Goal: Task Accomplishment & Management: Complete application form

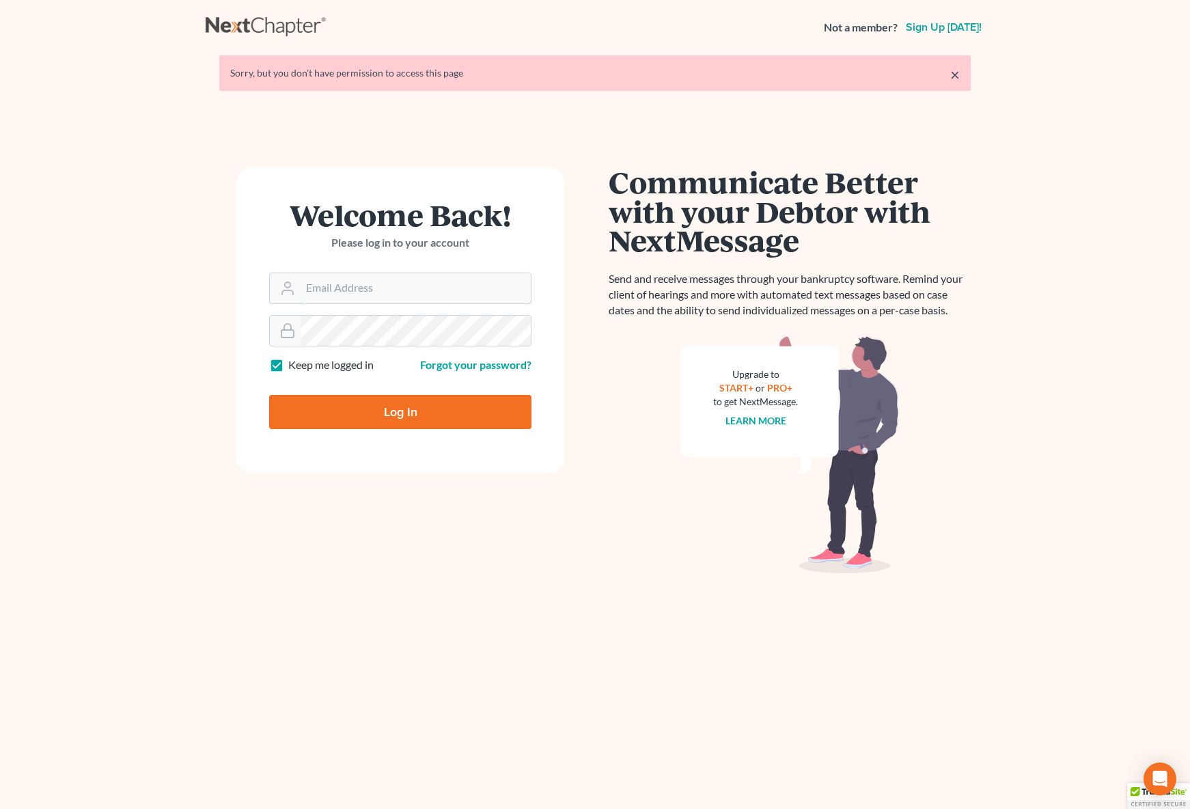
type input "[EMAIL_ADDRESS][DOMAIN_NAME]"
click at [442, 411] on input "Log In" at bounding box center [400, 412] width 262 height 34
type input "Thinking..."
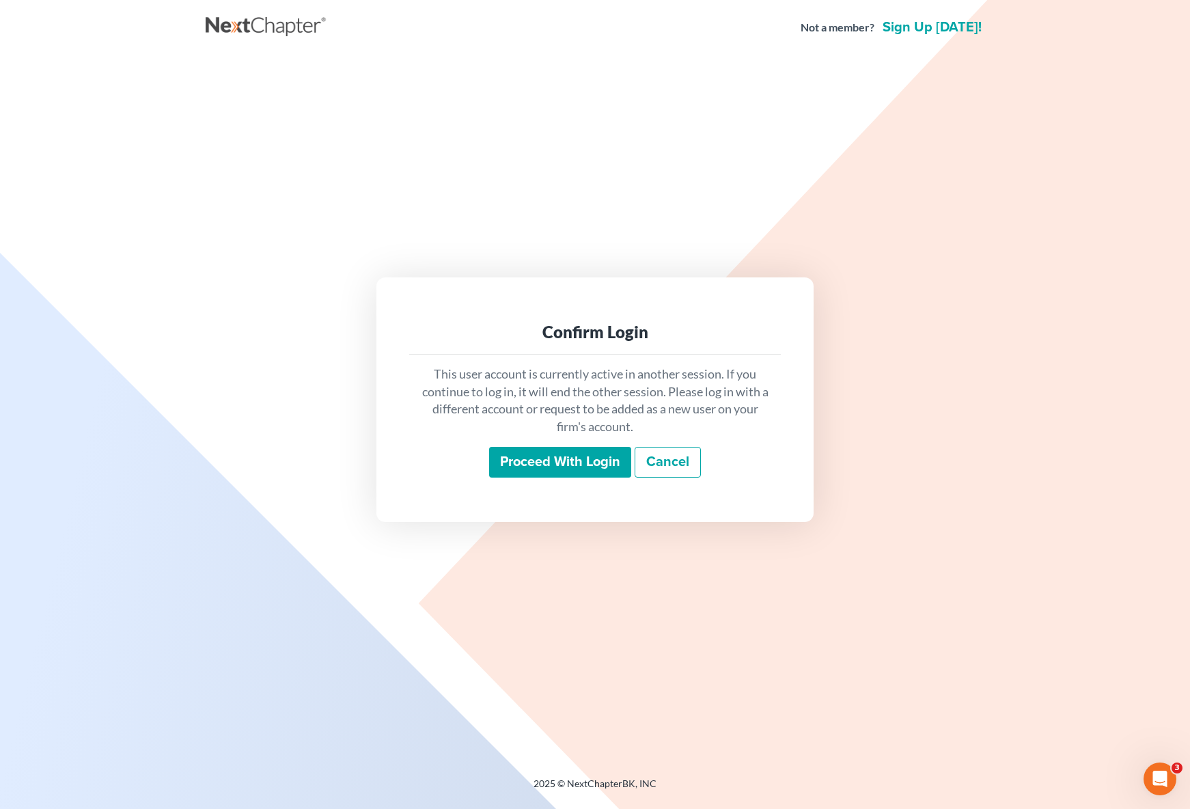
click at [503, 459] on input "Proceed with login" at bounding box center [560, 462] width 142 height 31
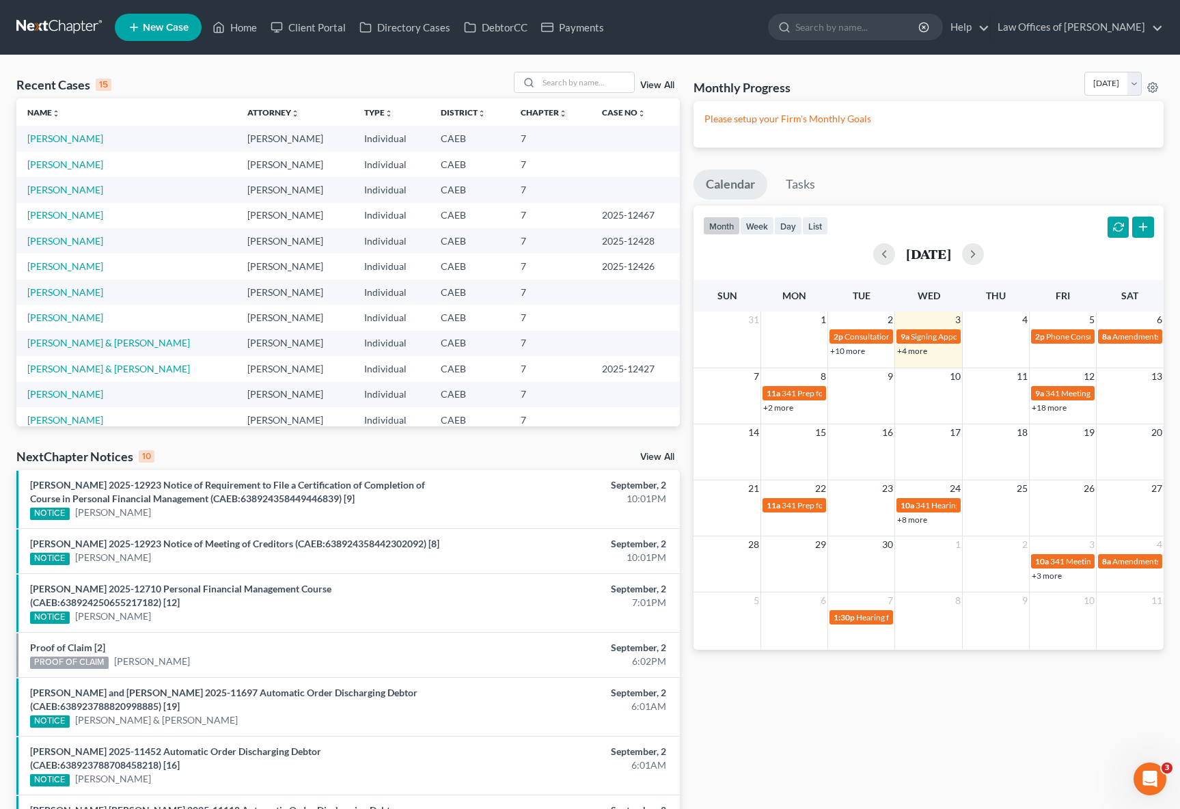
click at [843, 349] on link "+10 more" at bounding box center [847, 351] width 35 height 10
click at [94, 167] on link "[PERSON_NAME]" at bounding box center [65, 165] width 76 height 12
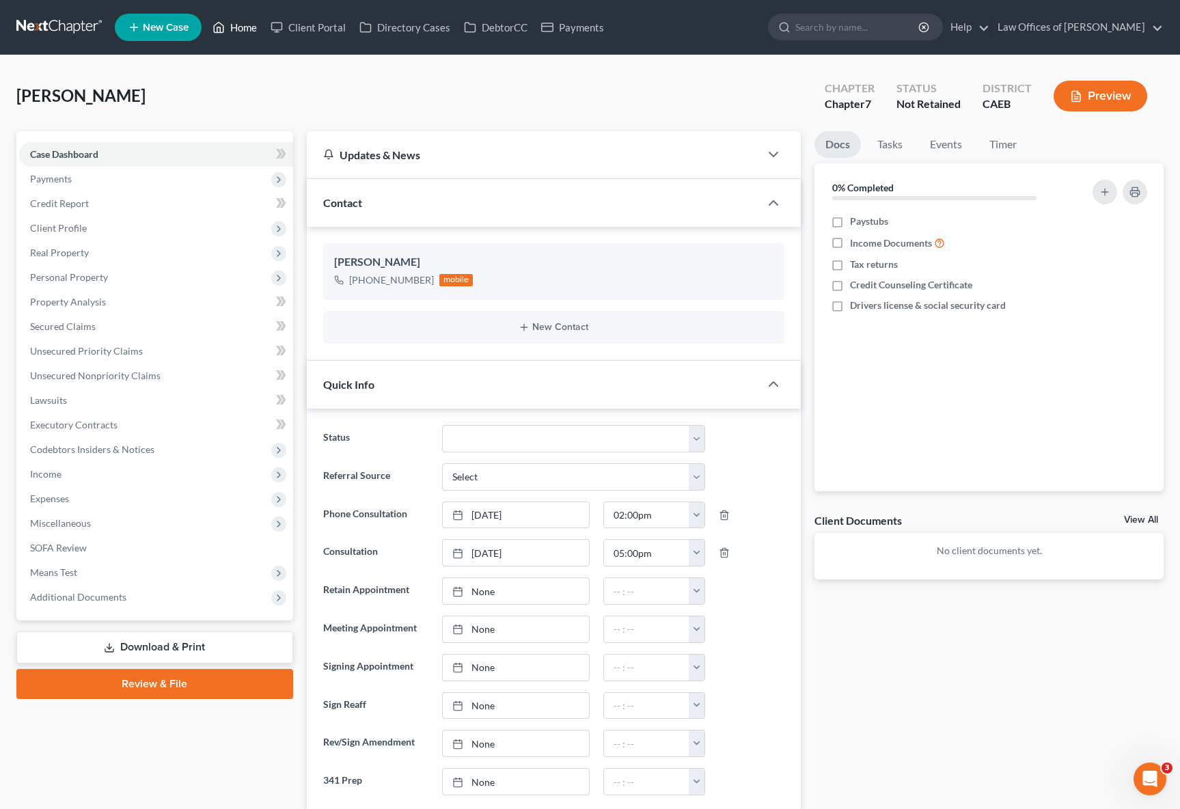
click at [243, 22] on link "Home" at bounding box center [235, 27] width 58 height 25
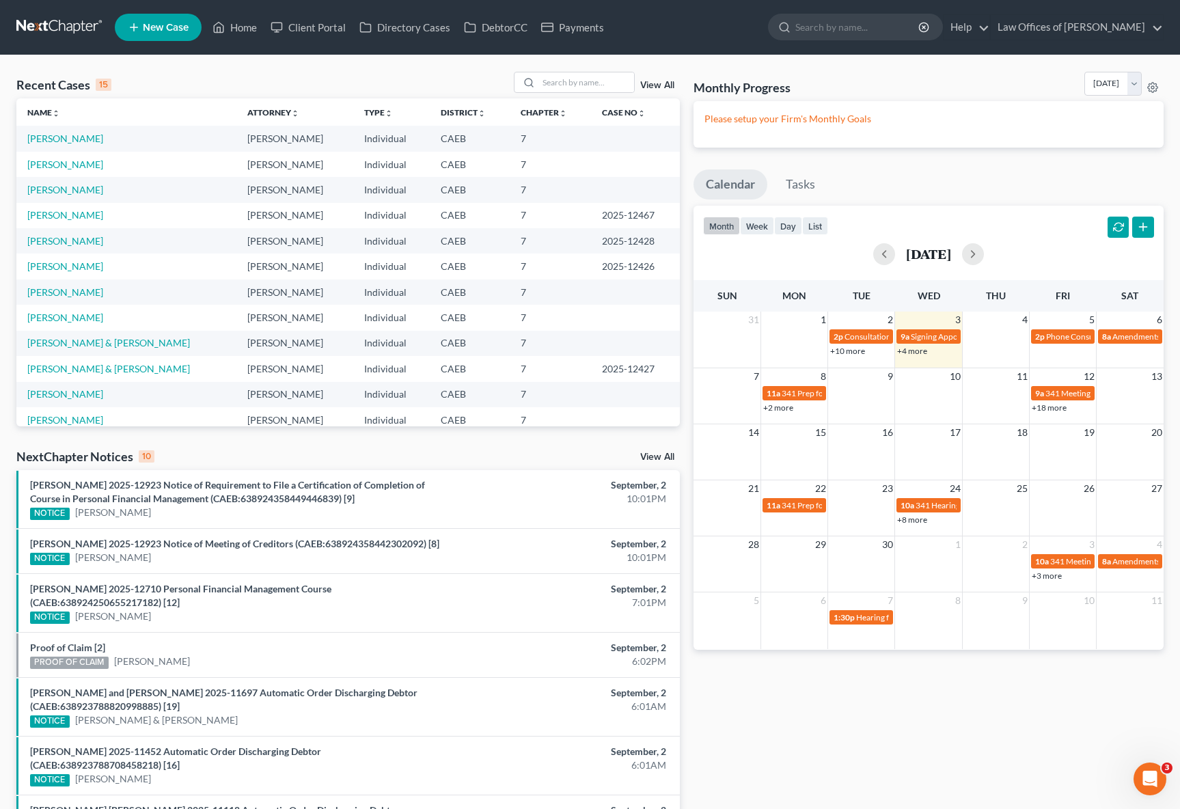
click at [774, 410] on link "+2 more" at bounding box center [778, 408] width 30 height 10
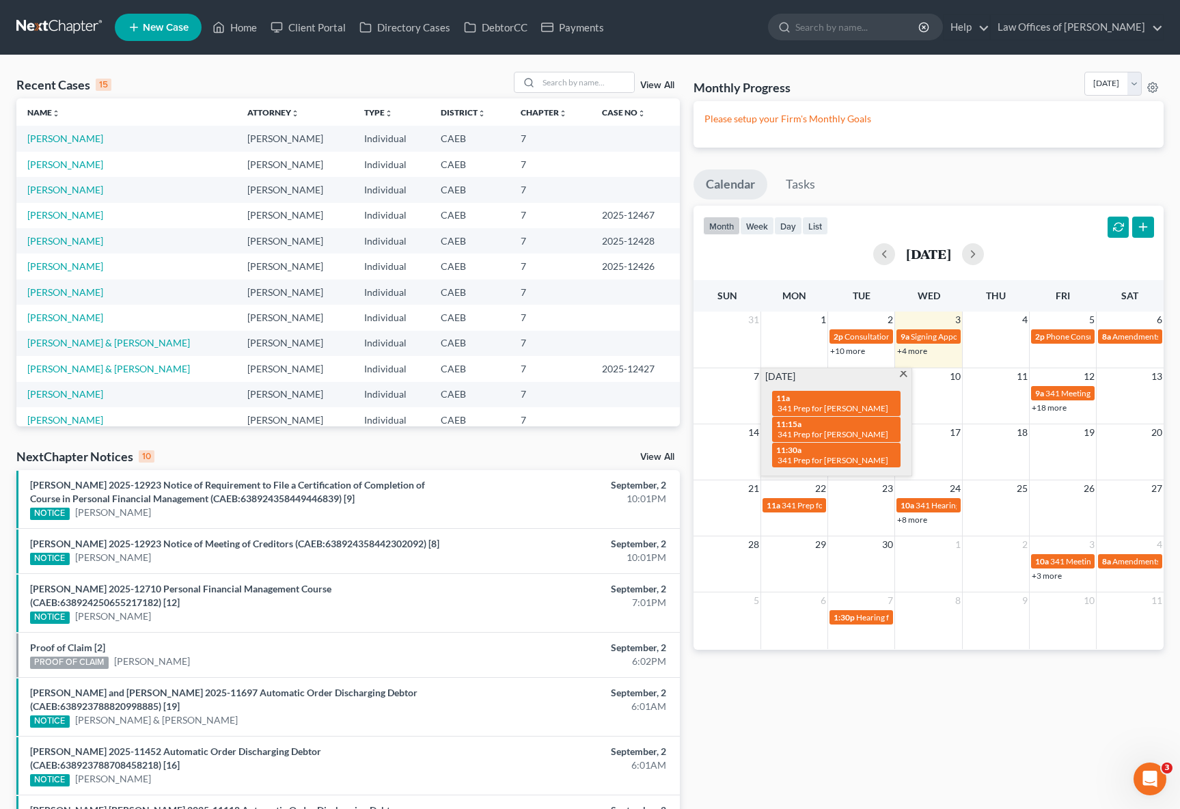
click at [905, 377] on span at bounding box center [904, 375] width 10 height 9
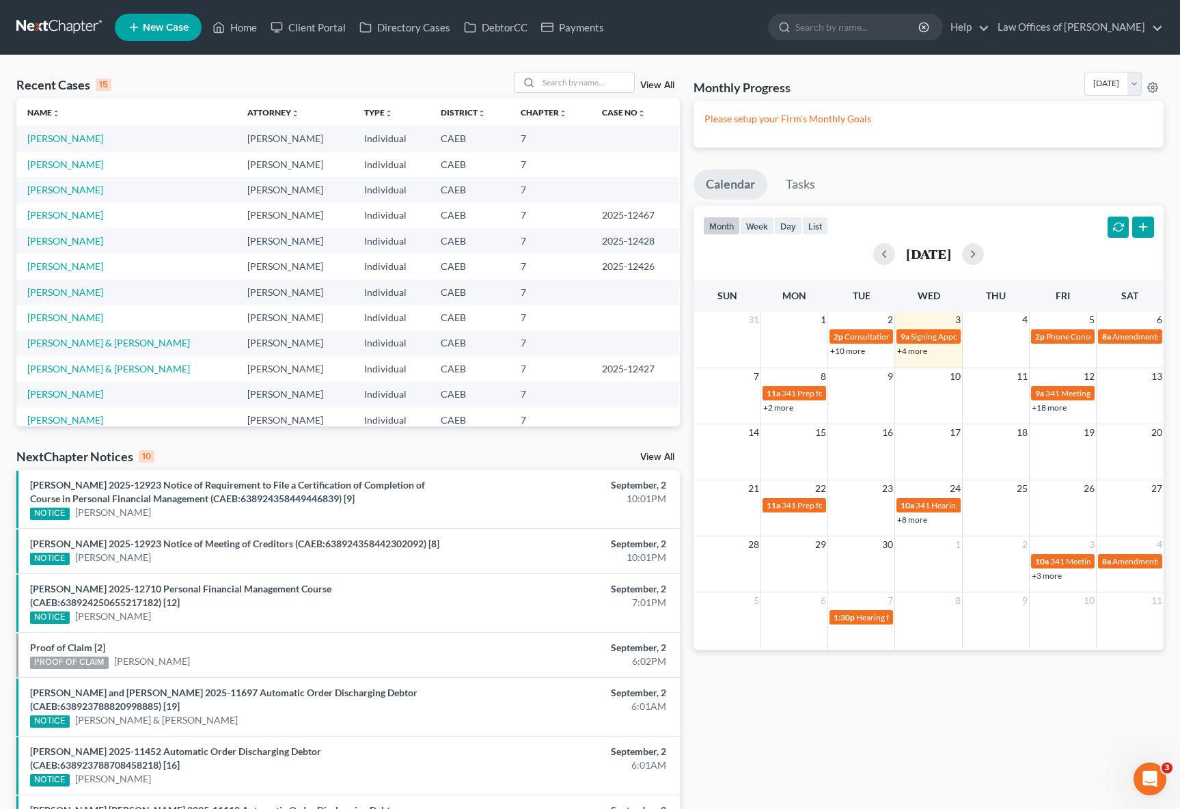
click at [904, 354] on link "+4 more" at bounding box center [912, 351] width 30 height 10
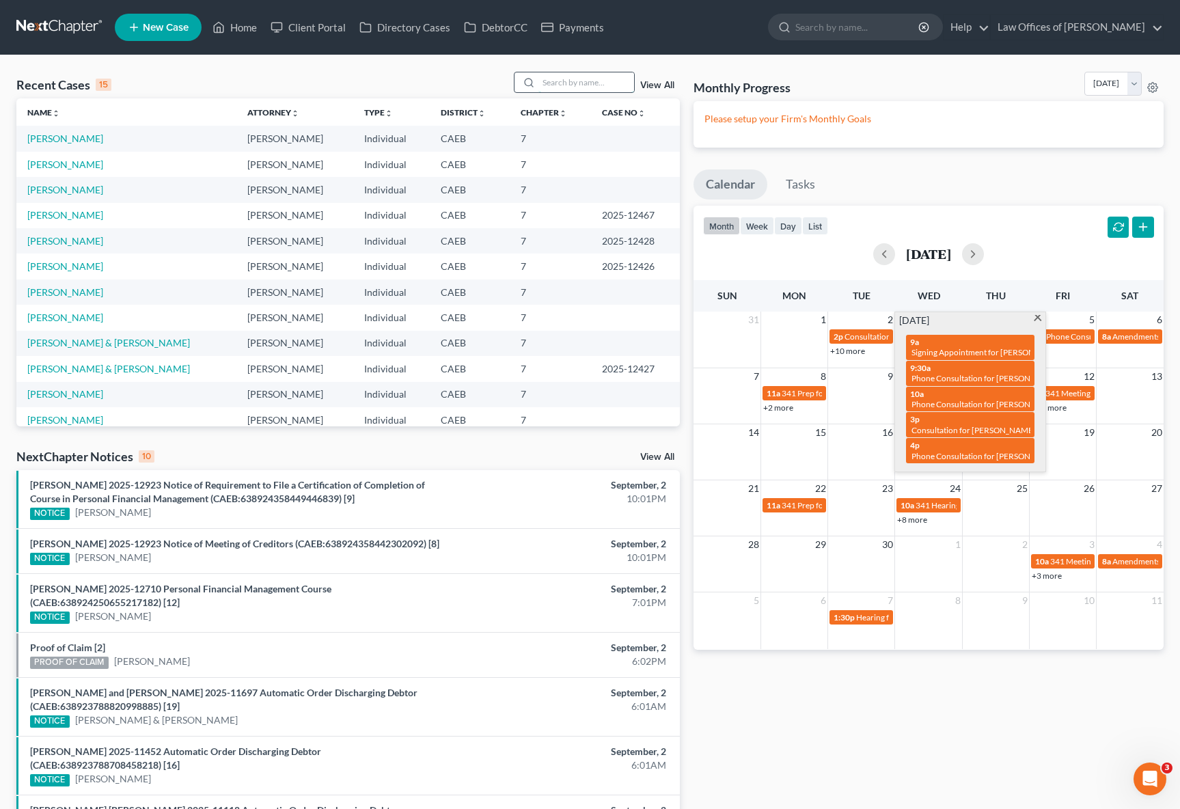
click at [564, 80] on input "search" at bounding box center [586, 82] width 96 height 20
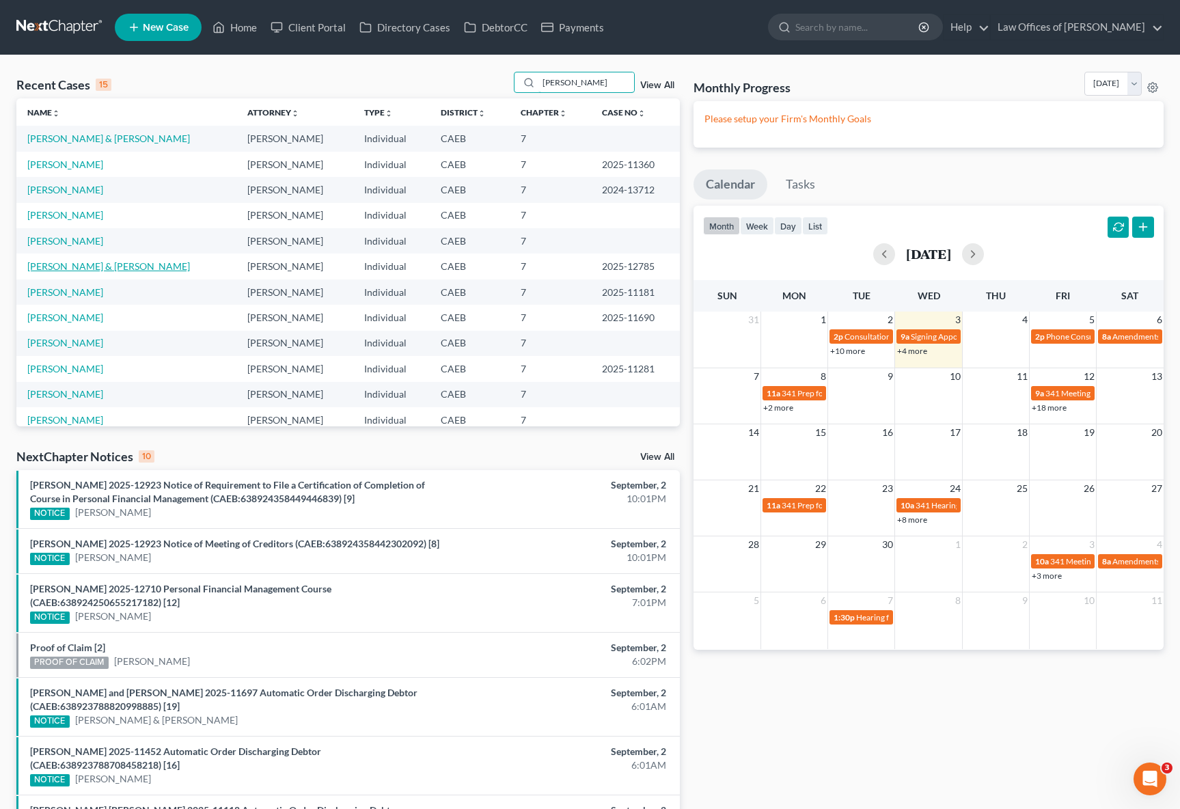
type input "[PERSON_NAME]"
click at [128, 270] on link "[PERSON_NAME] & [PERSON_NAME]" at bounding box center [108, 266] width 163 height 12
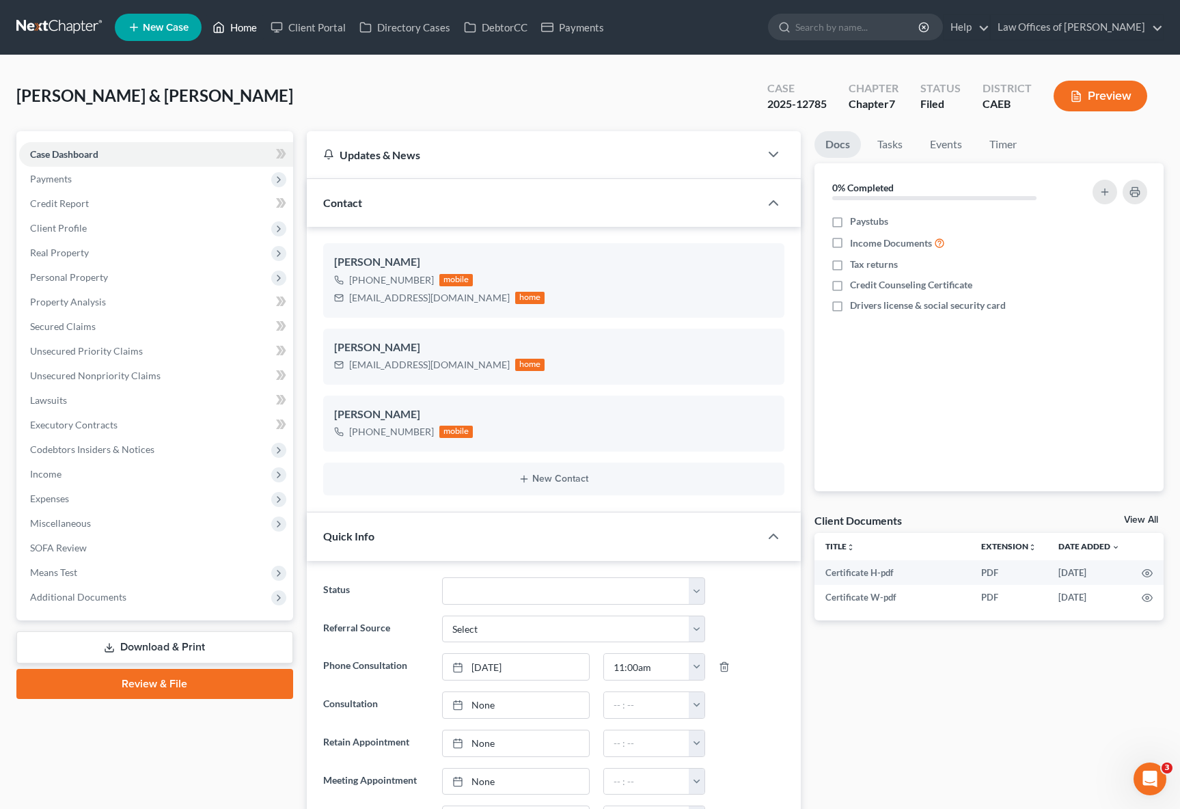
click at [248, 38] on link "Home" at bounding box center [235, 27] width 58 height 25
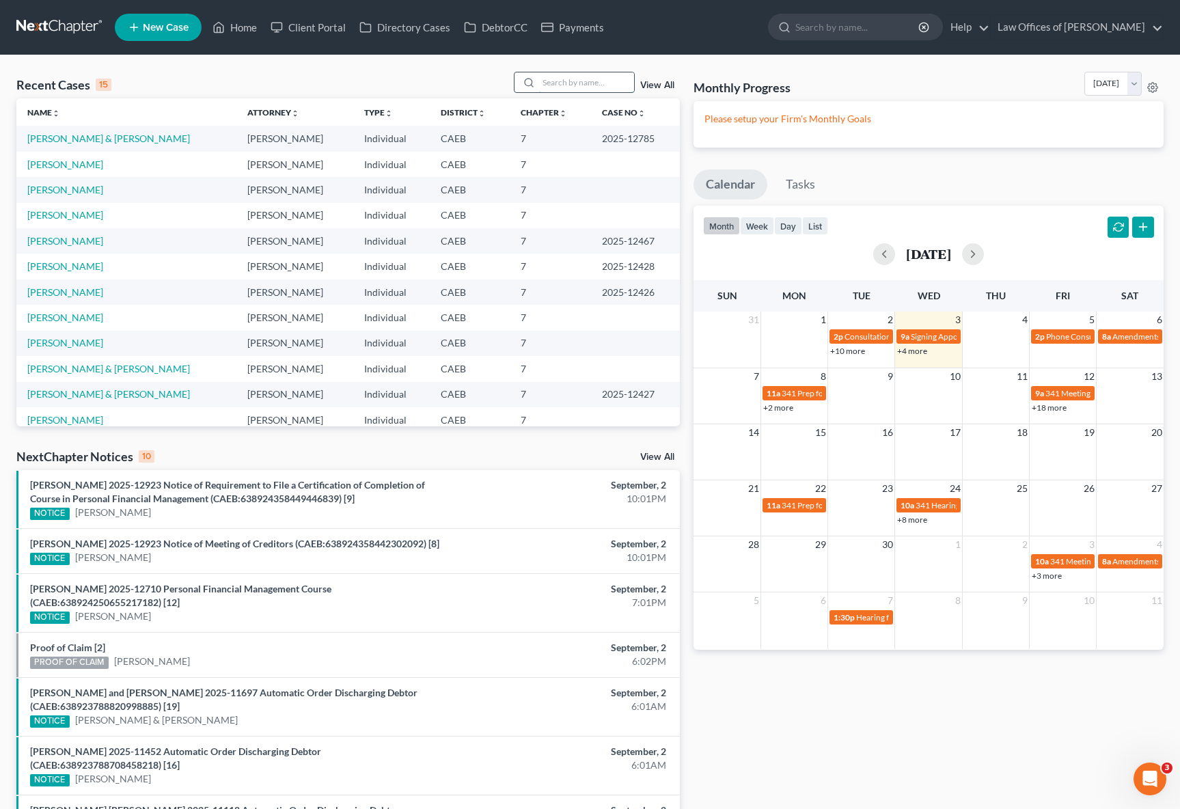
click at [564, 77] on input "search" at bounding box center [586, 82] width 96 height 20
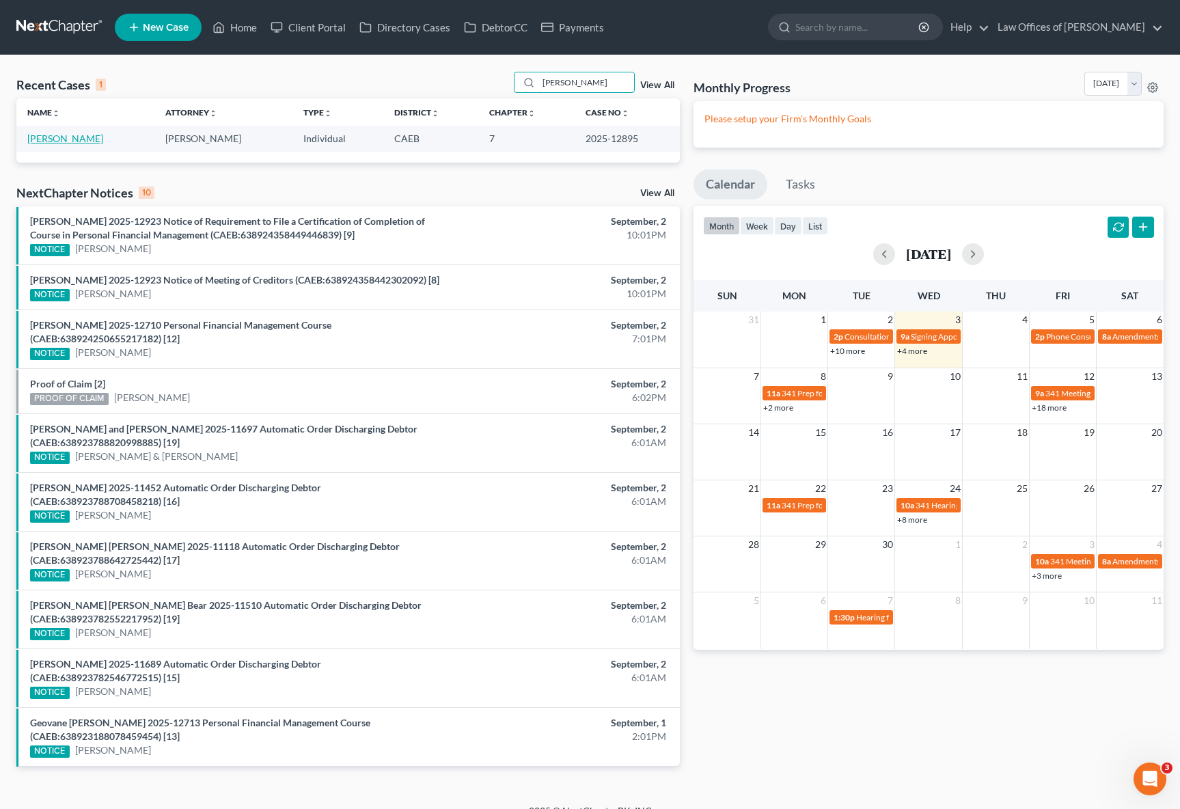
type input "[PERSON_NAME]"
click at [38, 141] on link "[PERSON_NAME]" at bounding box center [65, 139] width 76 height 12
select select "0"
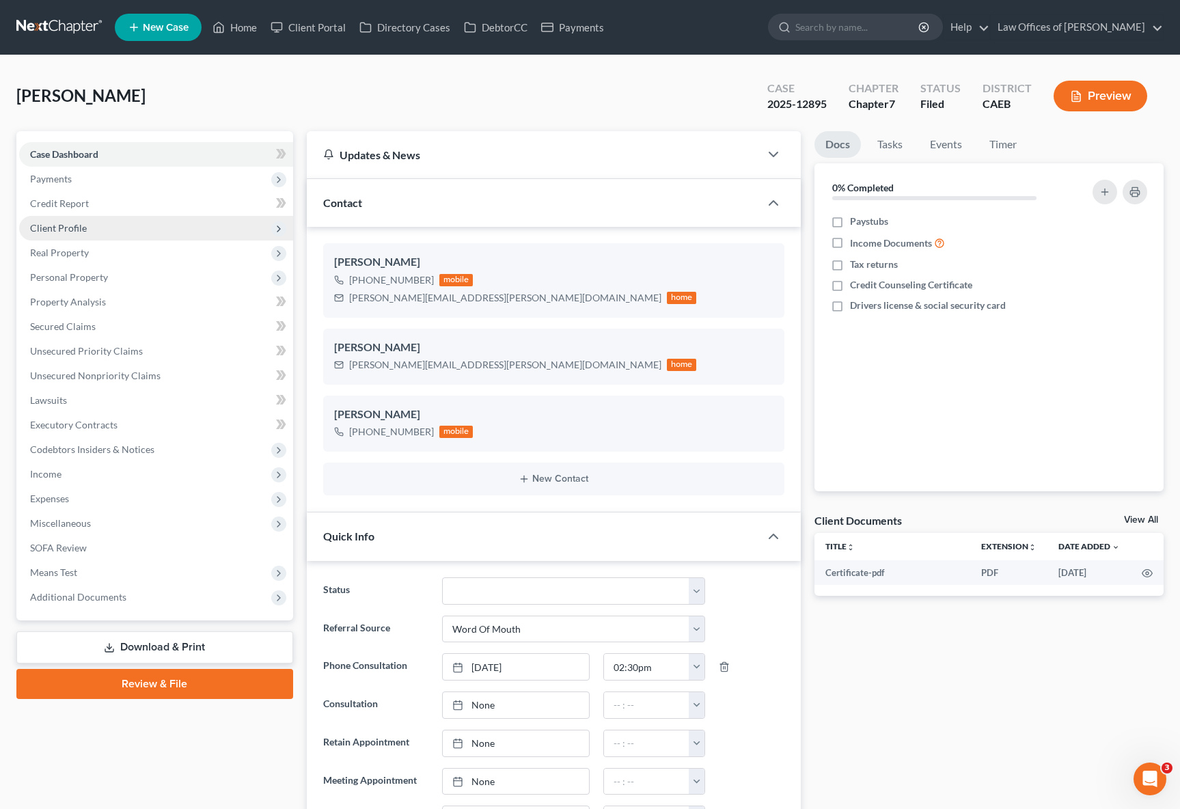
click at [101, 232] on span "Client Profile" at bounding box center [156, 228] width 274 height 25
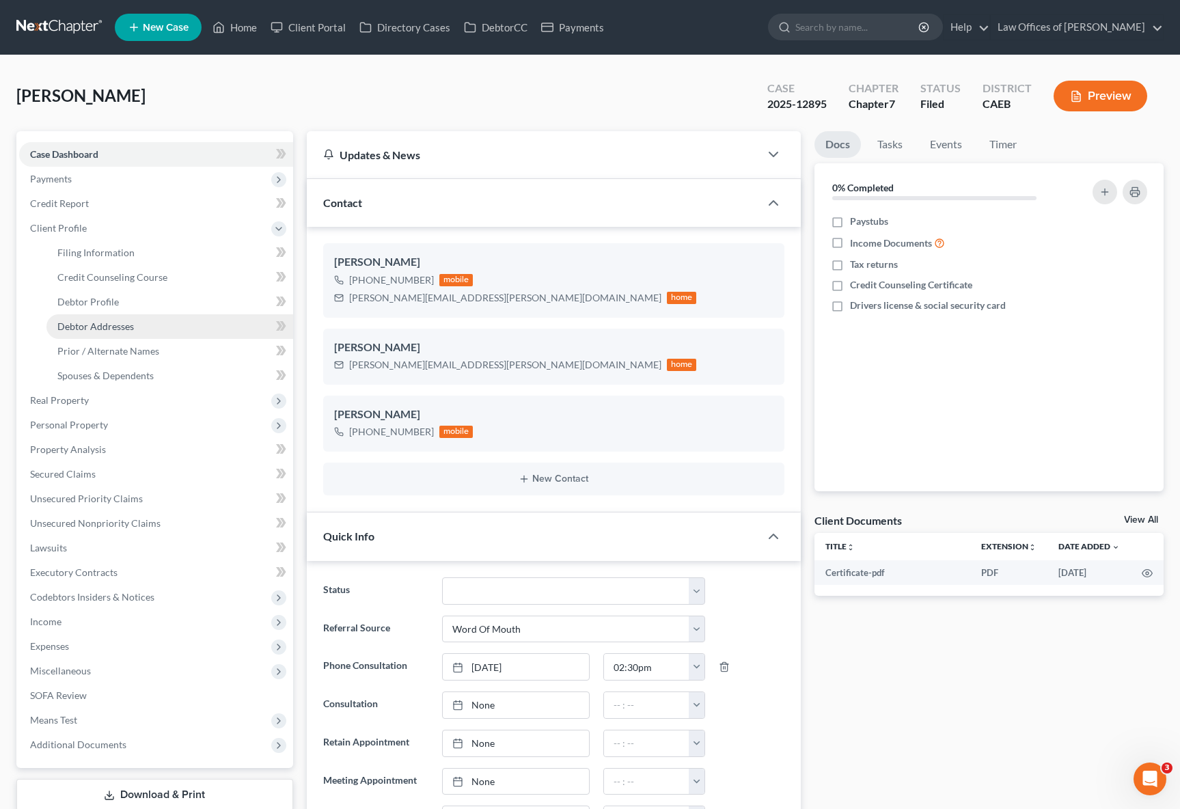
click at [151, 325] on link "Debtor Addresses" at bounding box center [169, 326] width 247 height 25
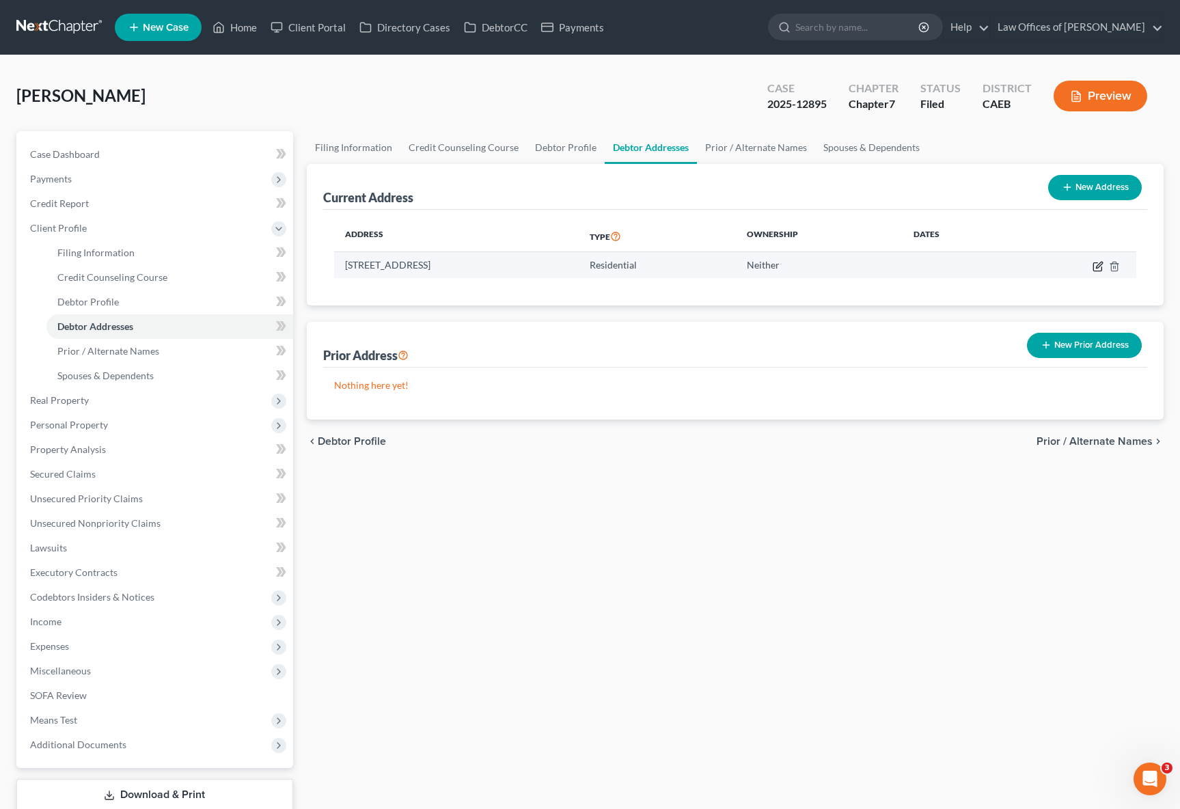
click at [1093, 262] on icon "button" at bounding box center [1097, 266] width 8 height 8
select select "4"
select select "0"
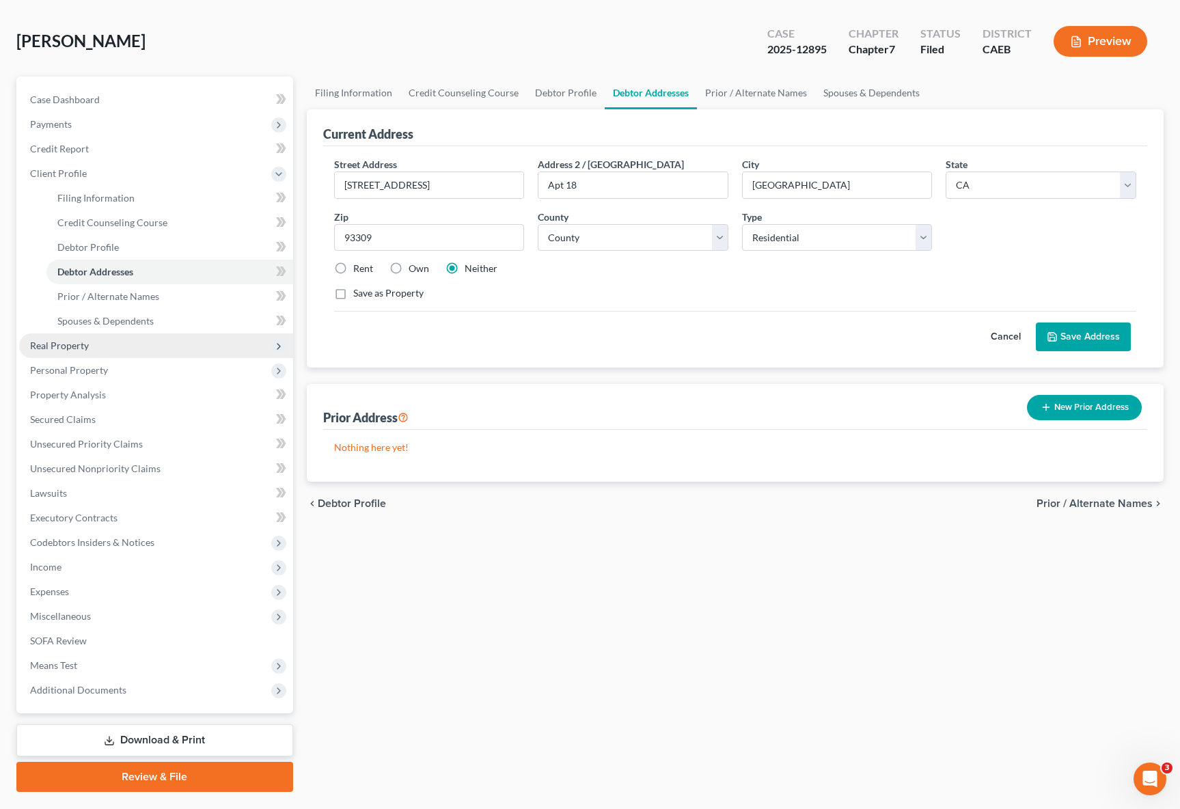
scroll to position [88, 0]
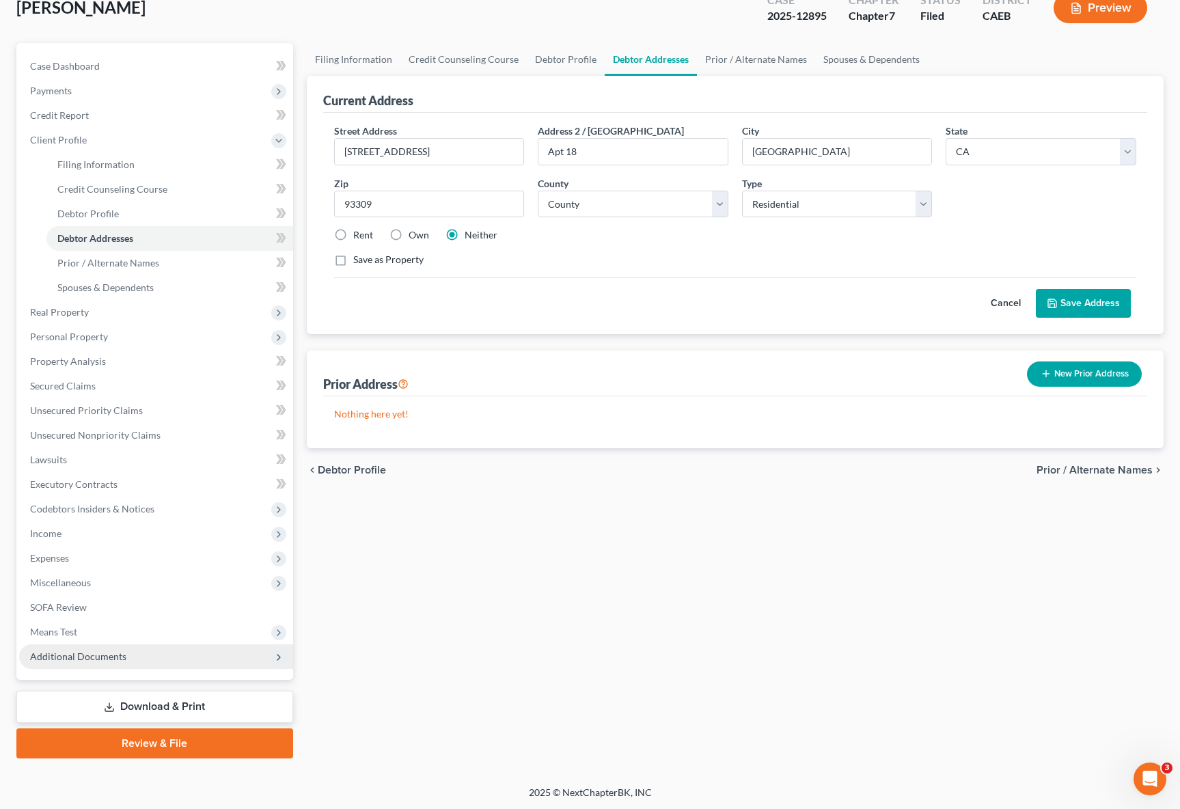
click at [97, 657] on span "Additional Documents" at bounding box center [78, 657] width 96 height 12
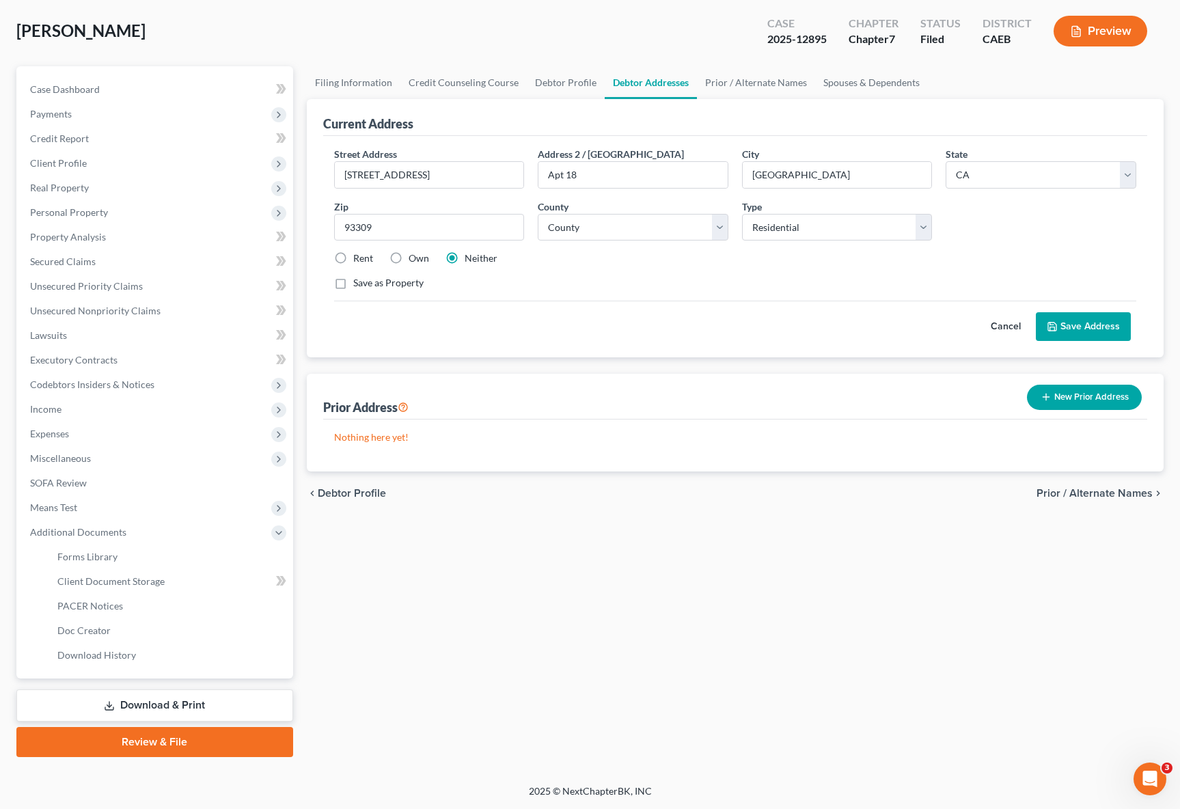
scroll to position [64, 0]
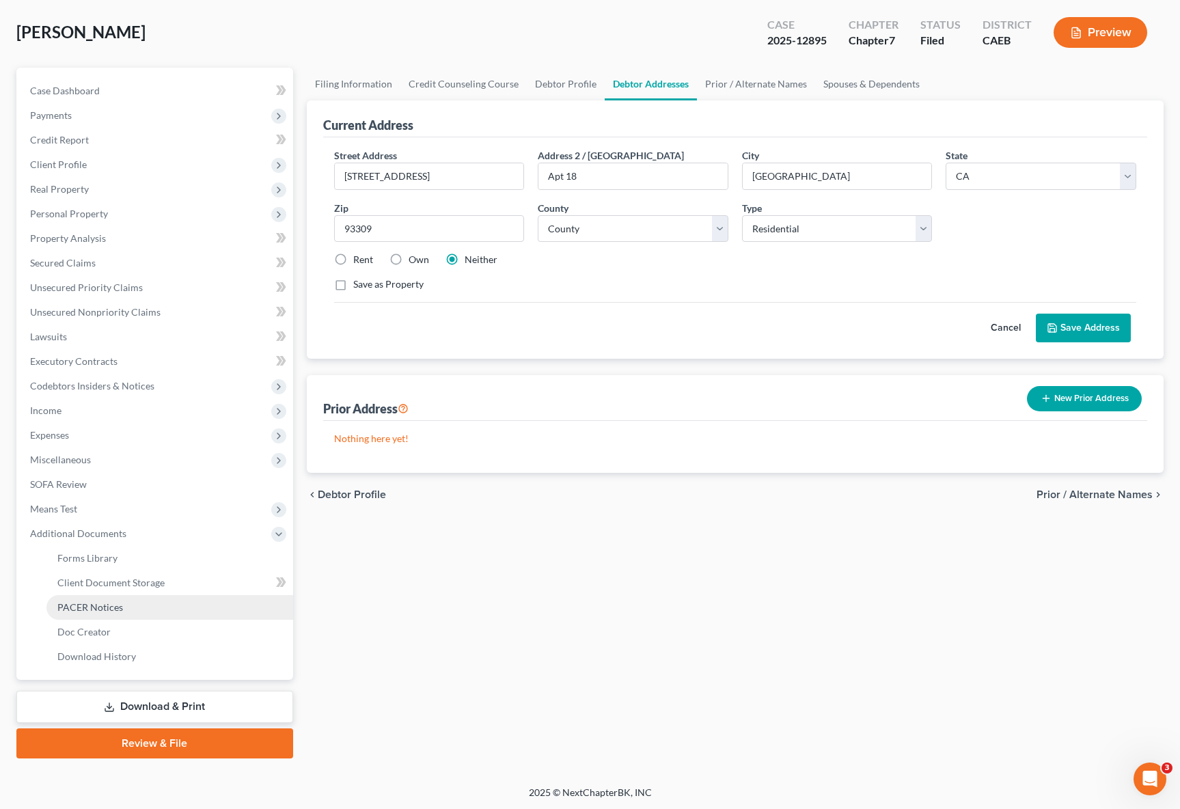
click at [93, 612] on link "PACER Notices" at bounding box center [169, 607] width 247 height 25
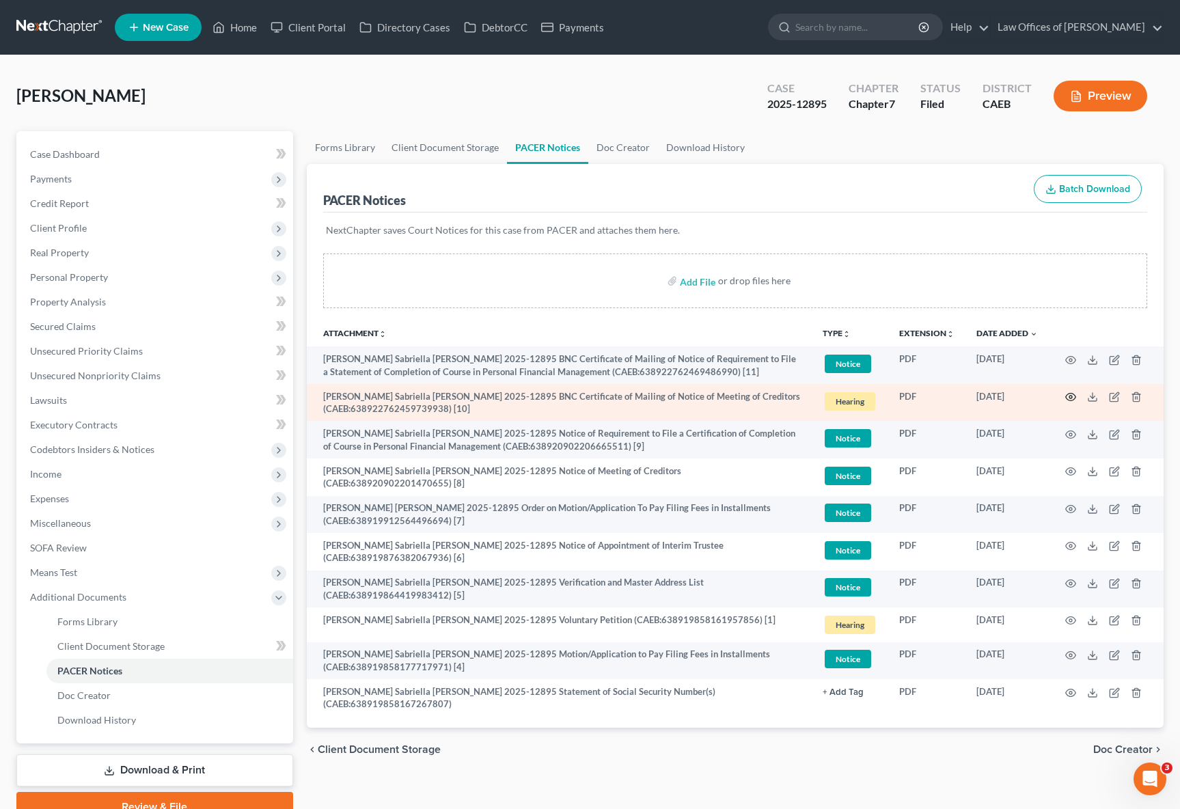
click at [1071, 398] on icon "button" at bounding box center [1070, 397] width 11 height 11
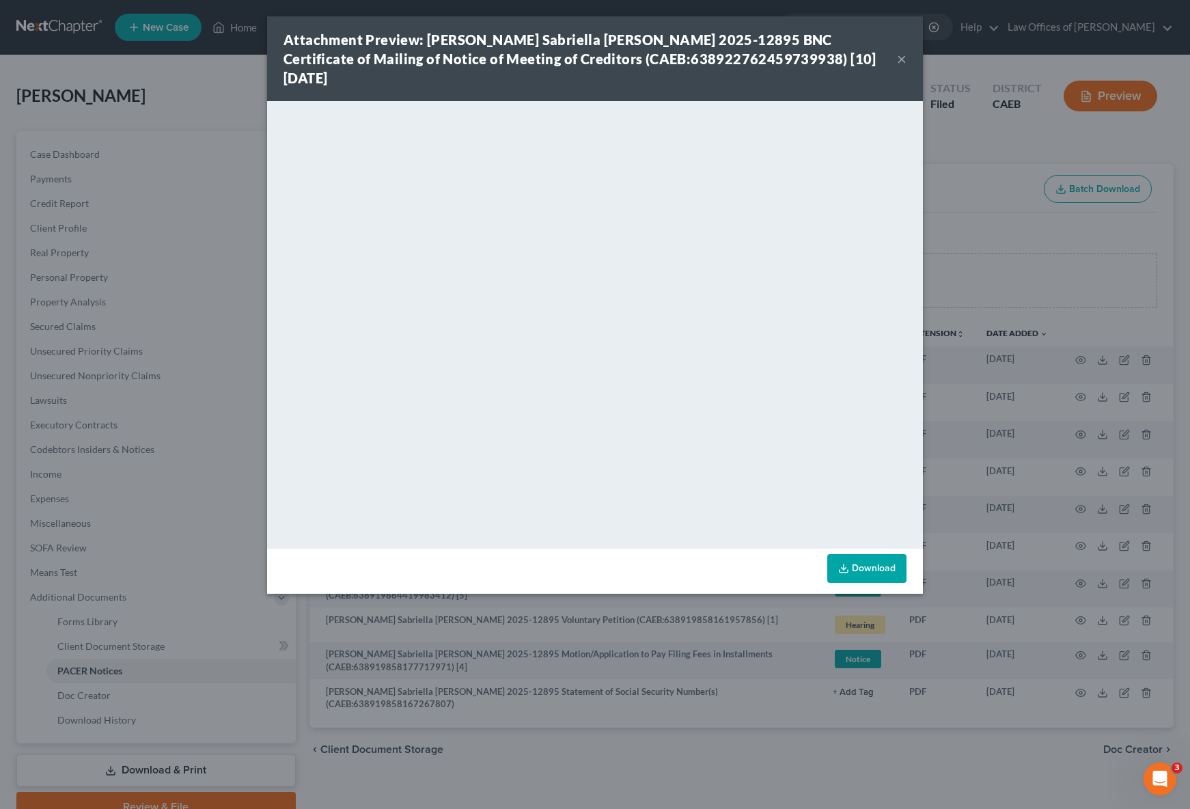
click at [899, 51] on button "×" at bounding box center [902, 59] width 10 height 16
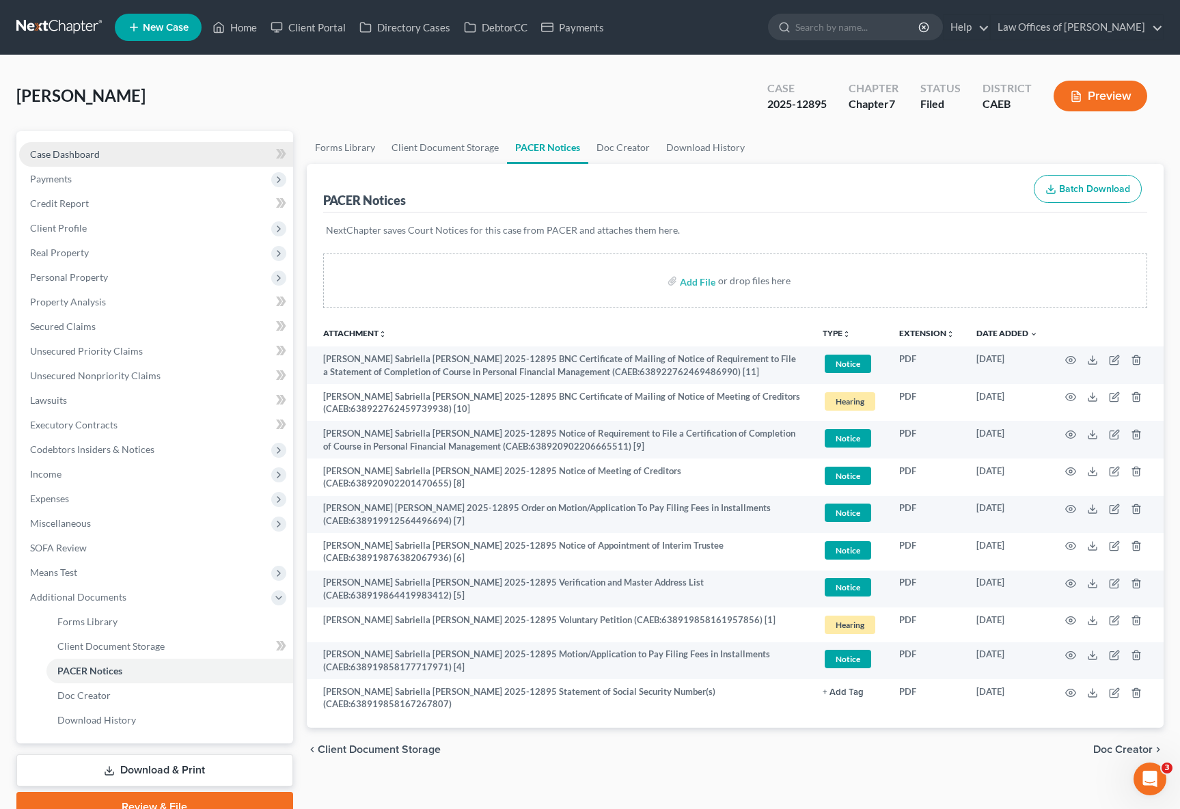
click at [149, 153] on link "Case Dashboard" at bounding box center [156, 154] width 274 height 25
select select "0"
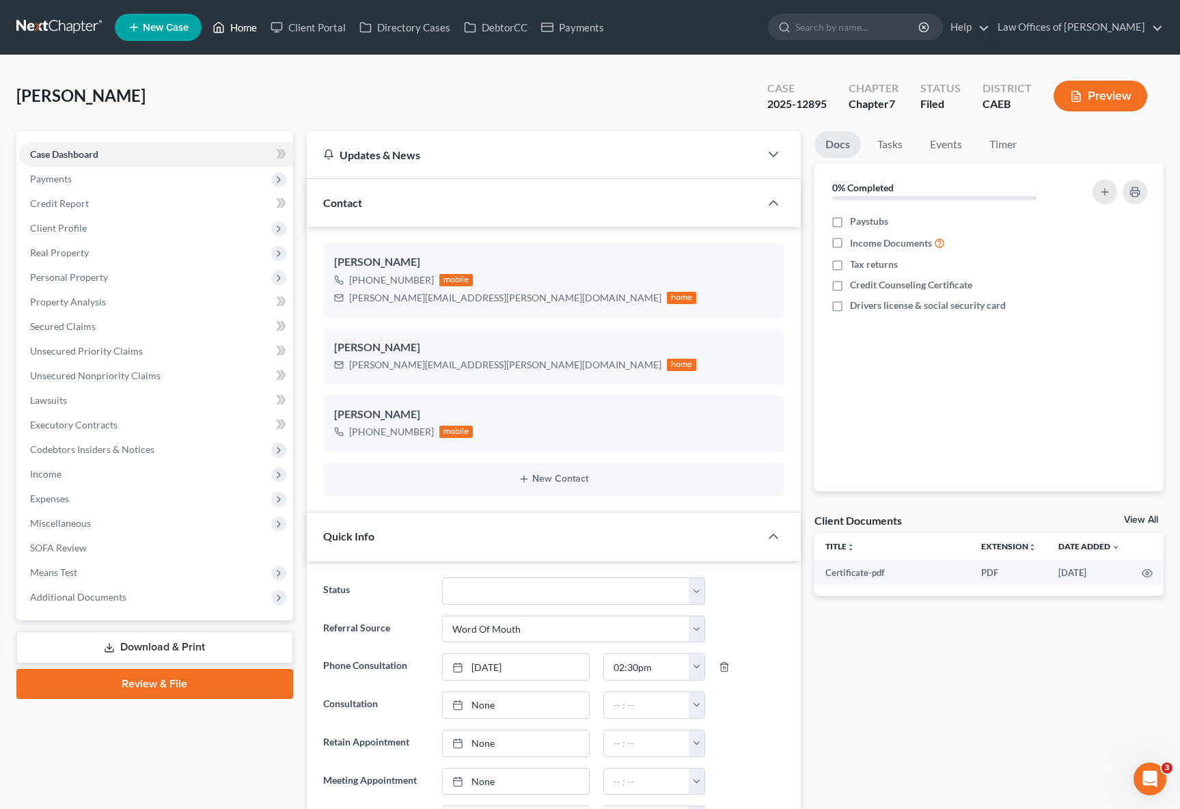
drag, startPoint x: 238, startPoint y: 29, endPoint x: 246, endPoint y: 33, distance: 9.5
click at [238, 28] on link "Home" at bounding box center [235, 27] width 58 height 25
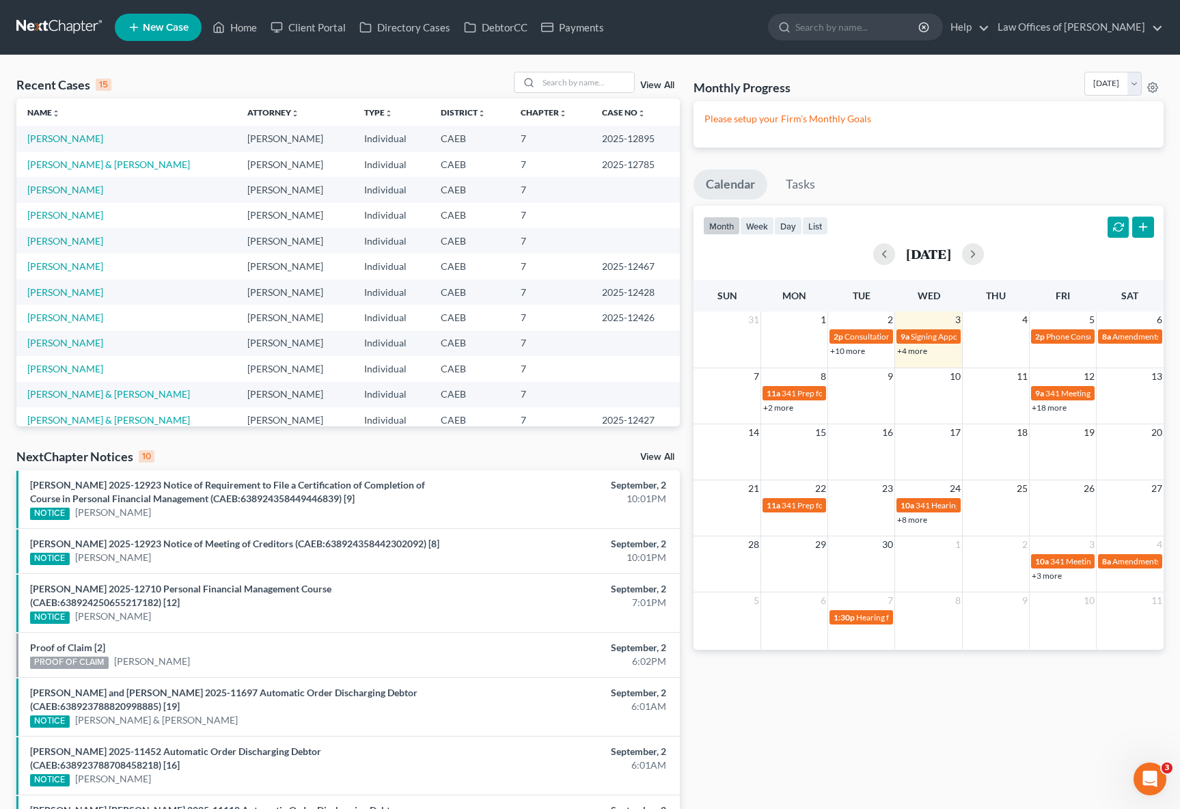
click at [914, 352] on link "+4 more" at bounding box center [912, 351] width 30 height 10
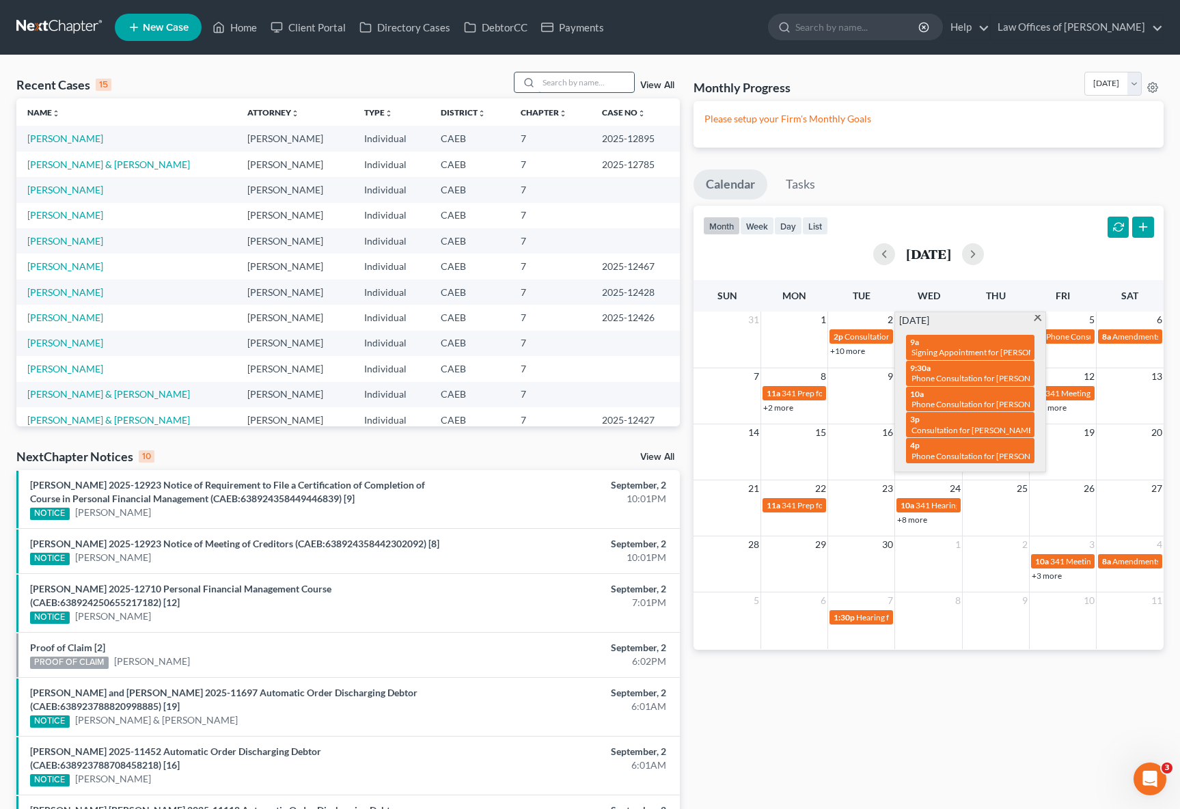
click at [562, 76] on input "search" at bounding box center [586, 82] width 96 height 20
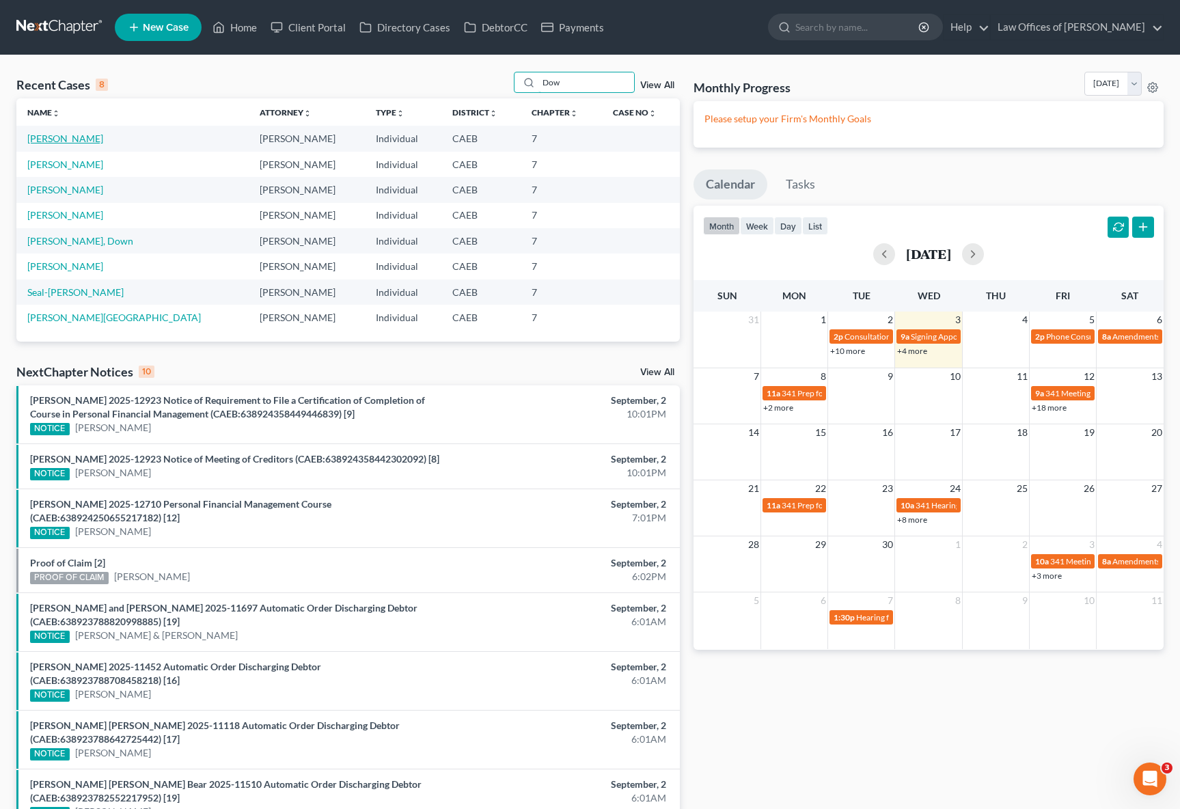
type input "Dow"
click at [86, 140] on link "[PERSON_NAME]" at bounding box center [65, 139] width 76 height 12
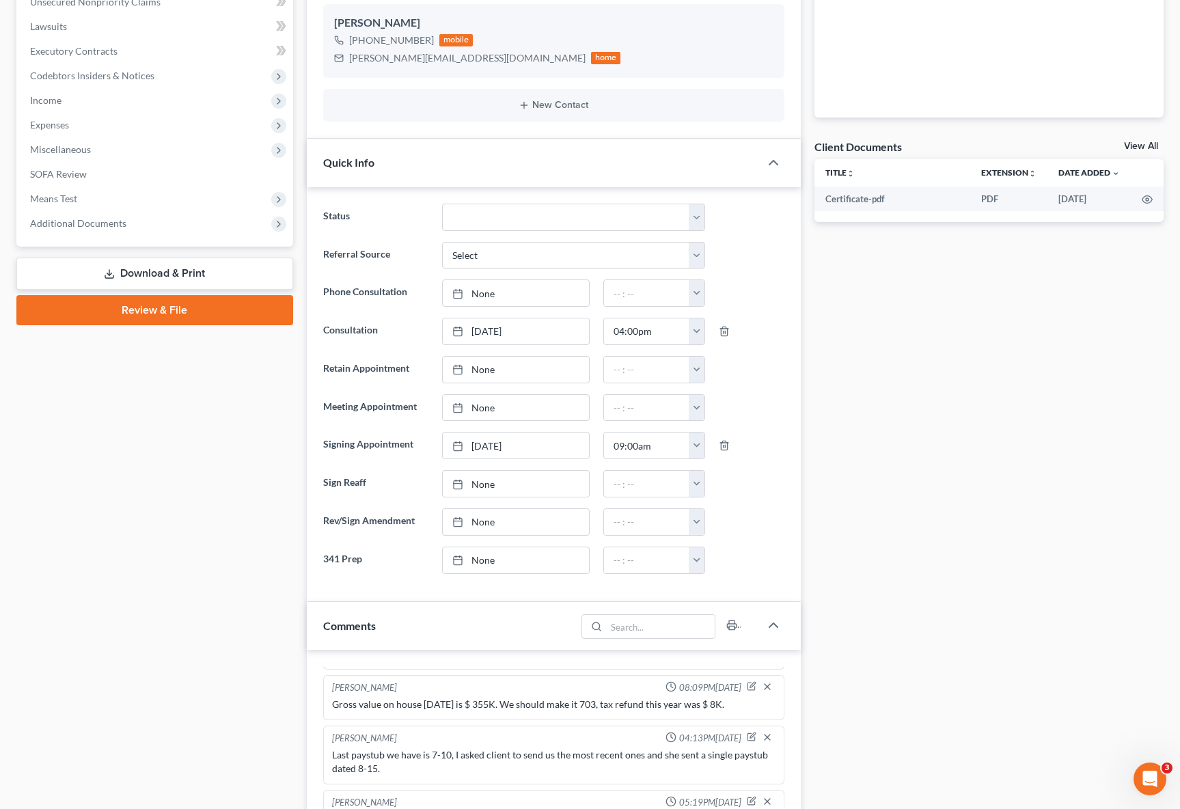
scroll to position [373, 0]
click at [54, 100] on span "Income" at bounding box center [45, 101] width 31 height 12
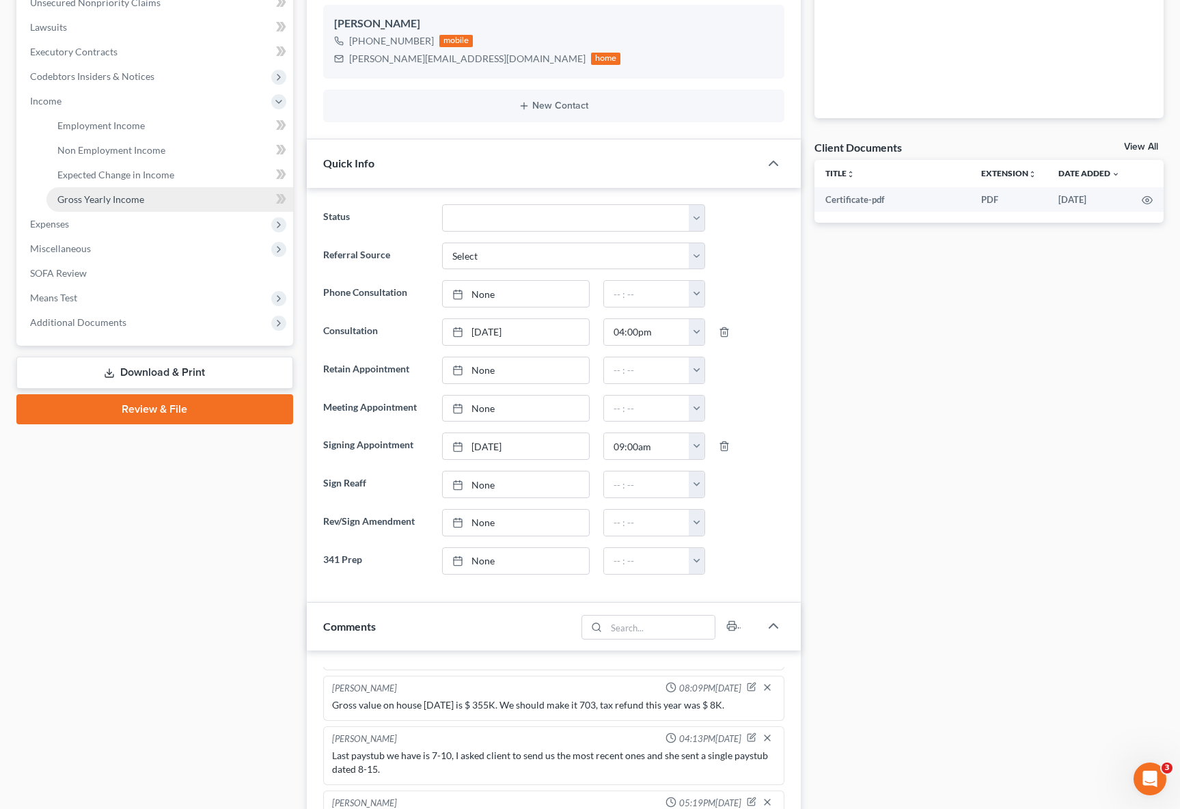
click at [133, 200] on span "Gross Yearly Income" at bounding box center [100, 199] width 87 height 12
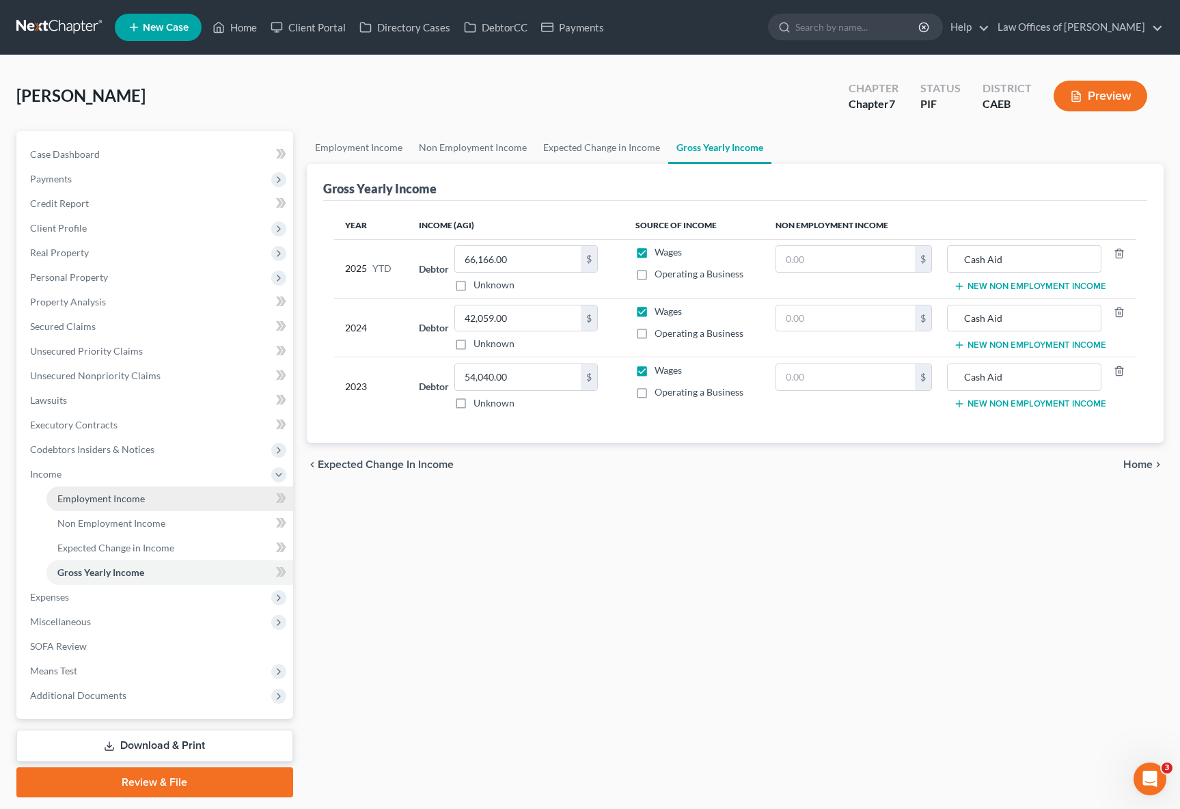
click at [153, 506] on link "Employment Income" at bounding box center [169, 499] width 247 height 25
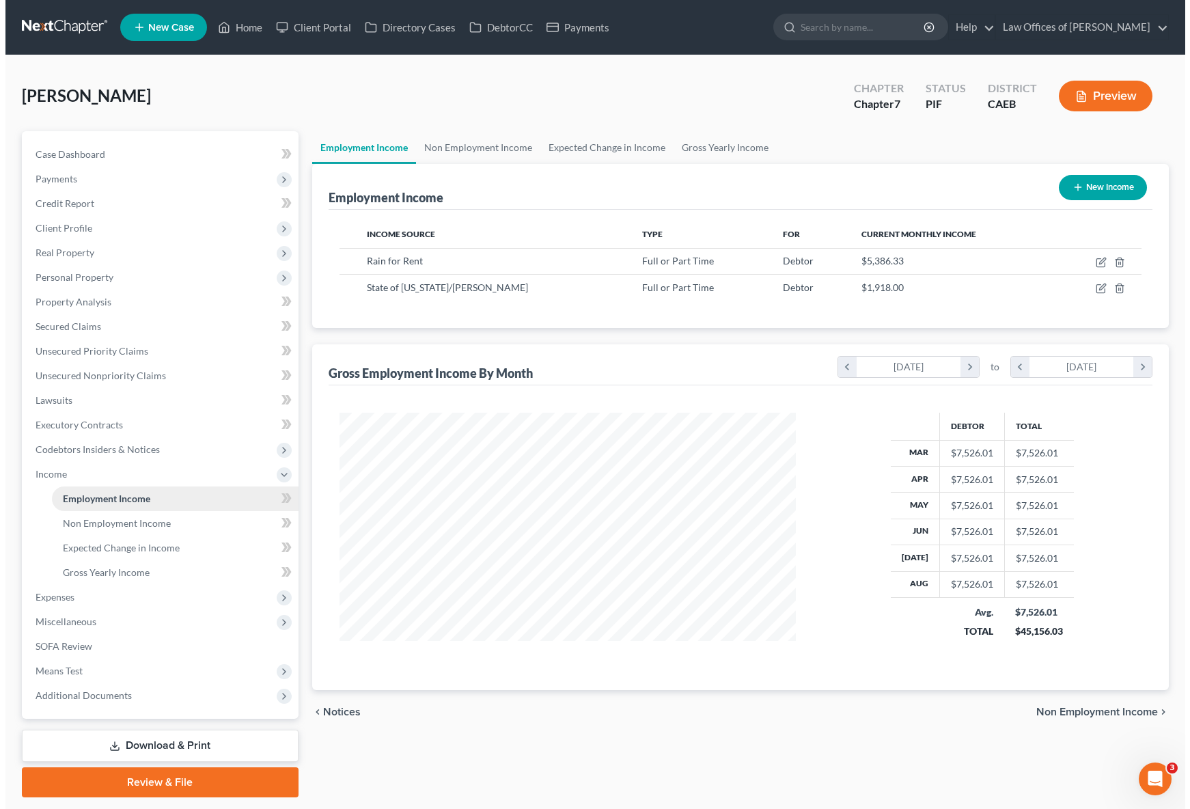
scroll to position [245, 484]
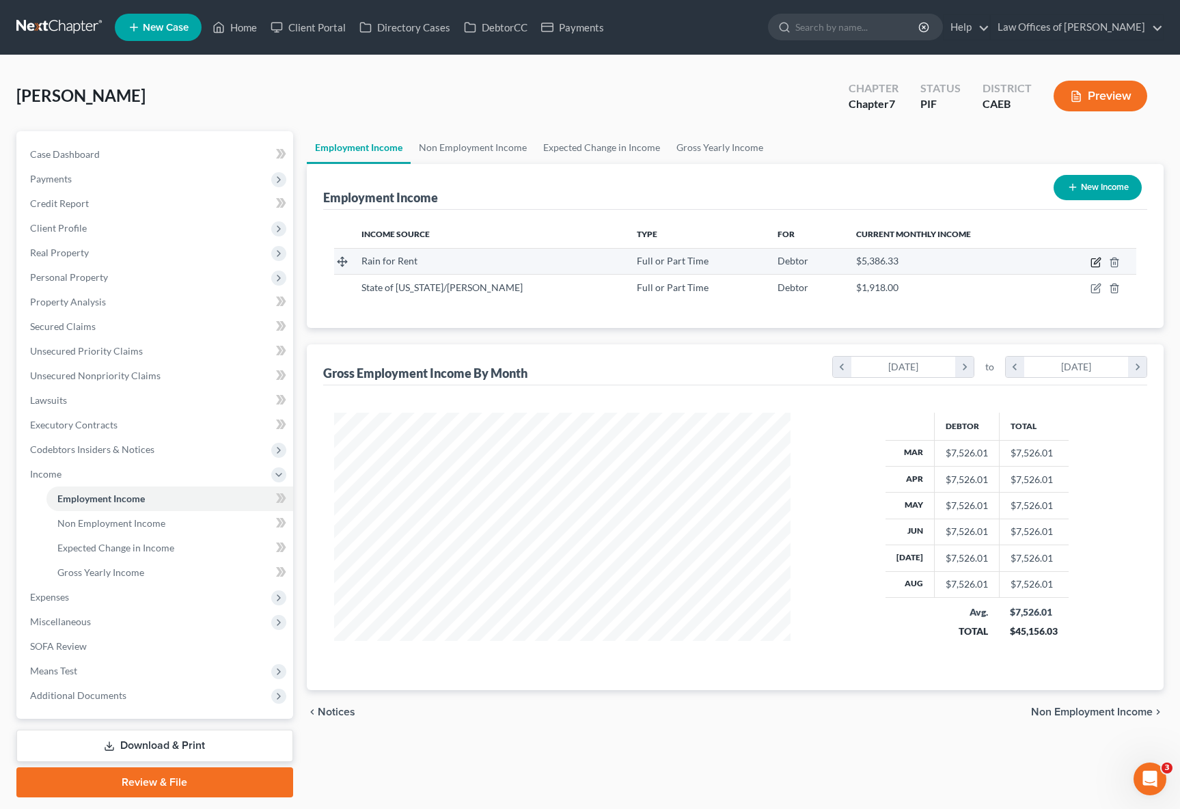
click at [1094, 258] on icon "button" at bounding box center [1096, 262] width 11 height 11
select select "0"
select select "4"
select select "3"
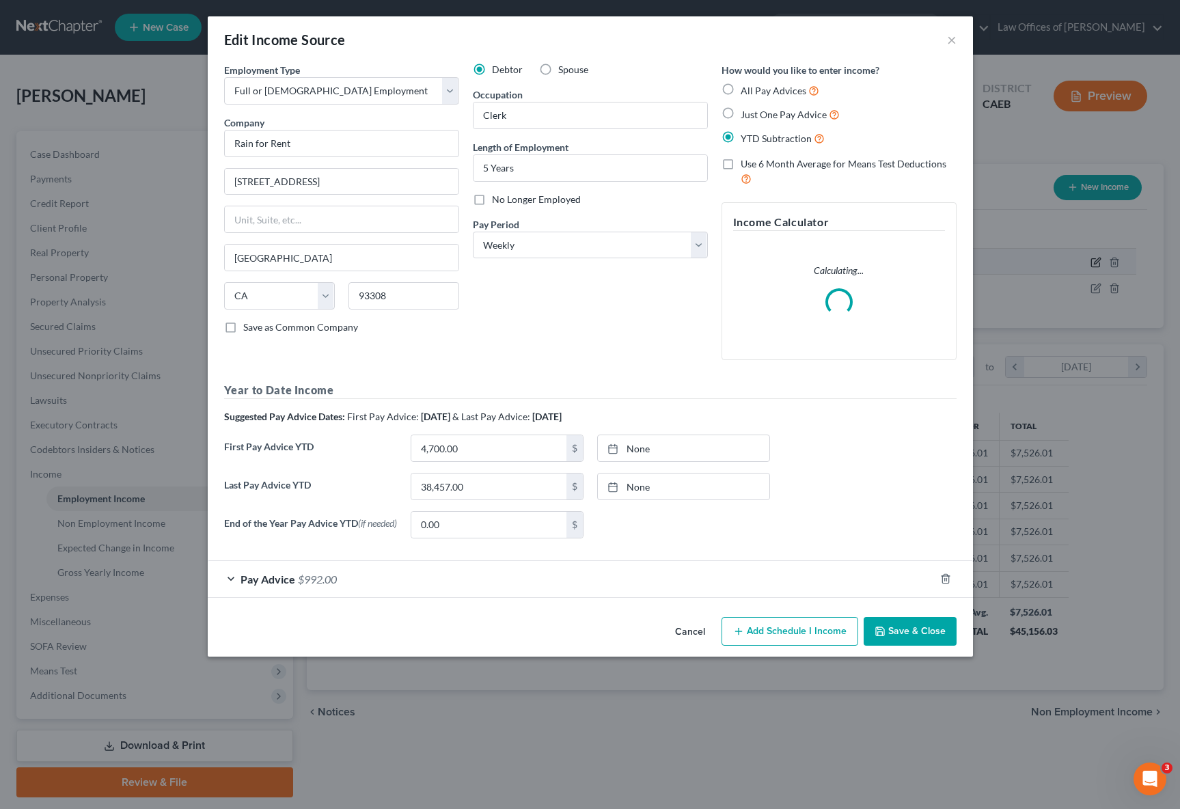
scroll to position [245, 489]
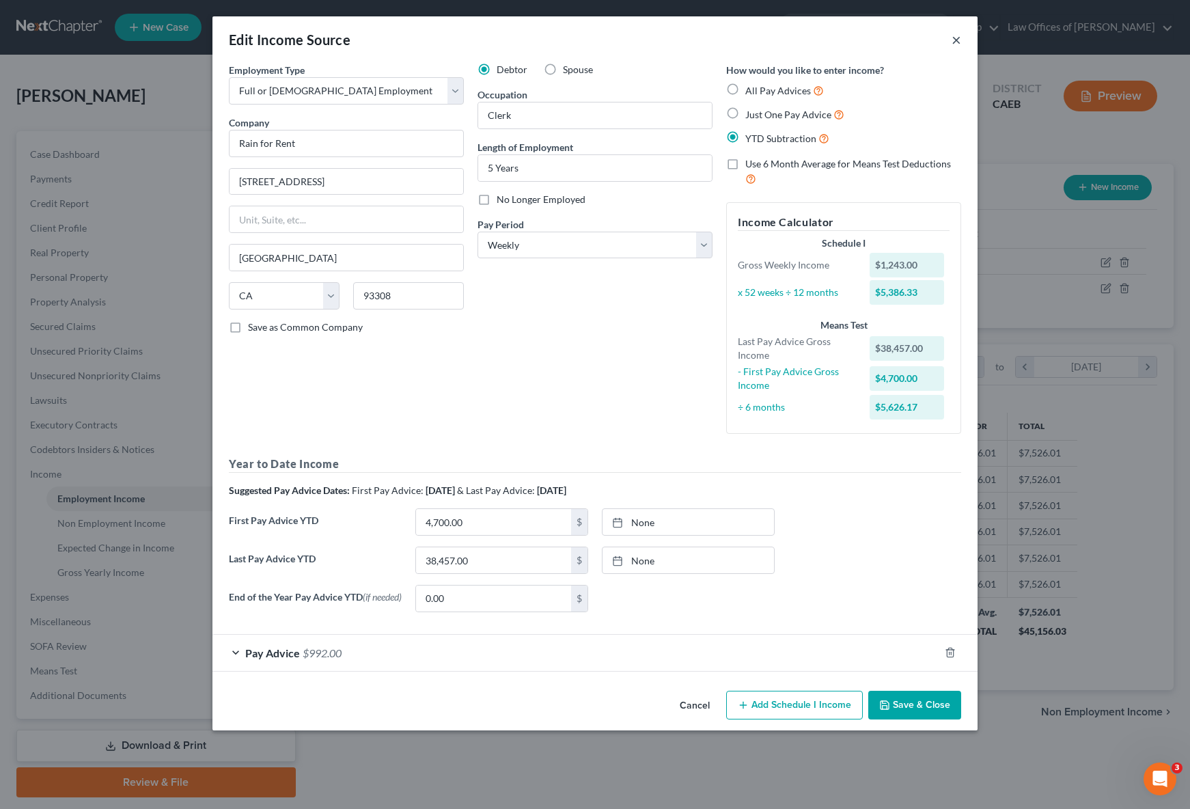
click at [955, 37] on button "×" at bounding box center [957, 39] width 10 height 16
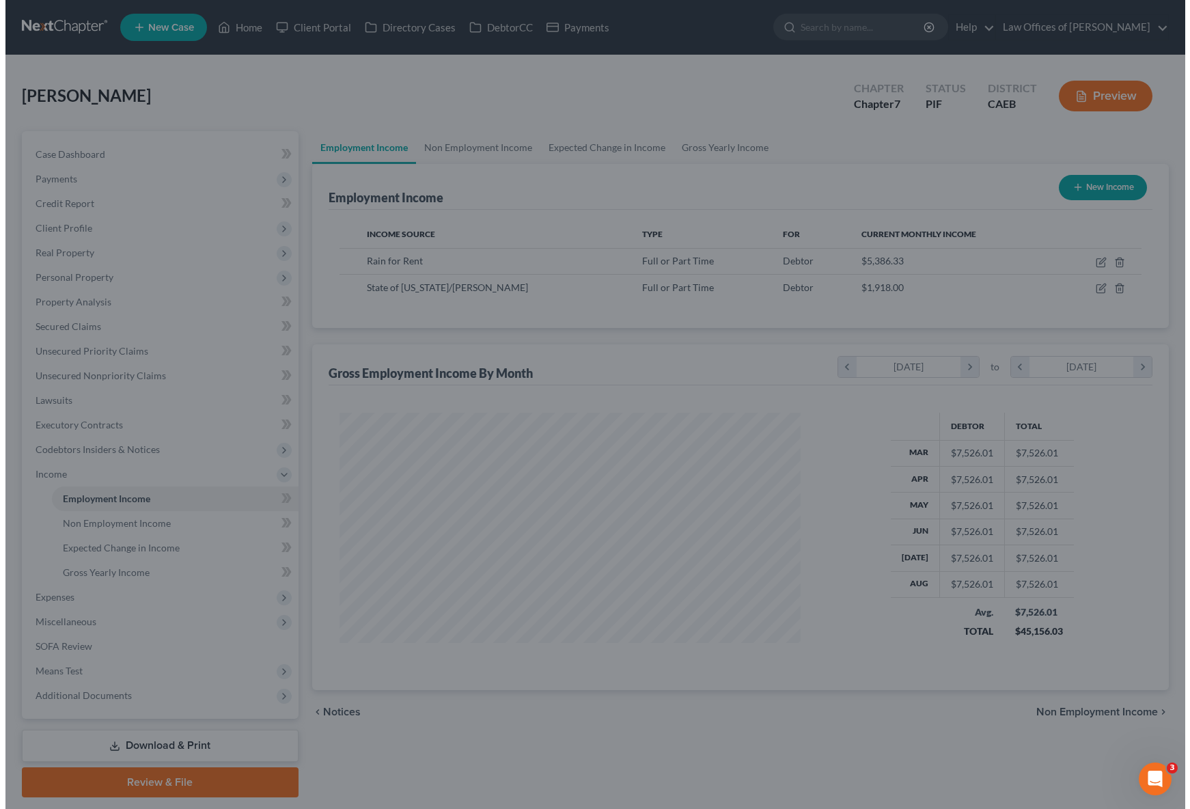
scroll to position [683117, 682878]
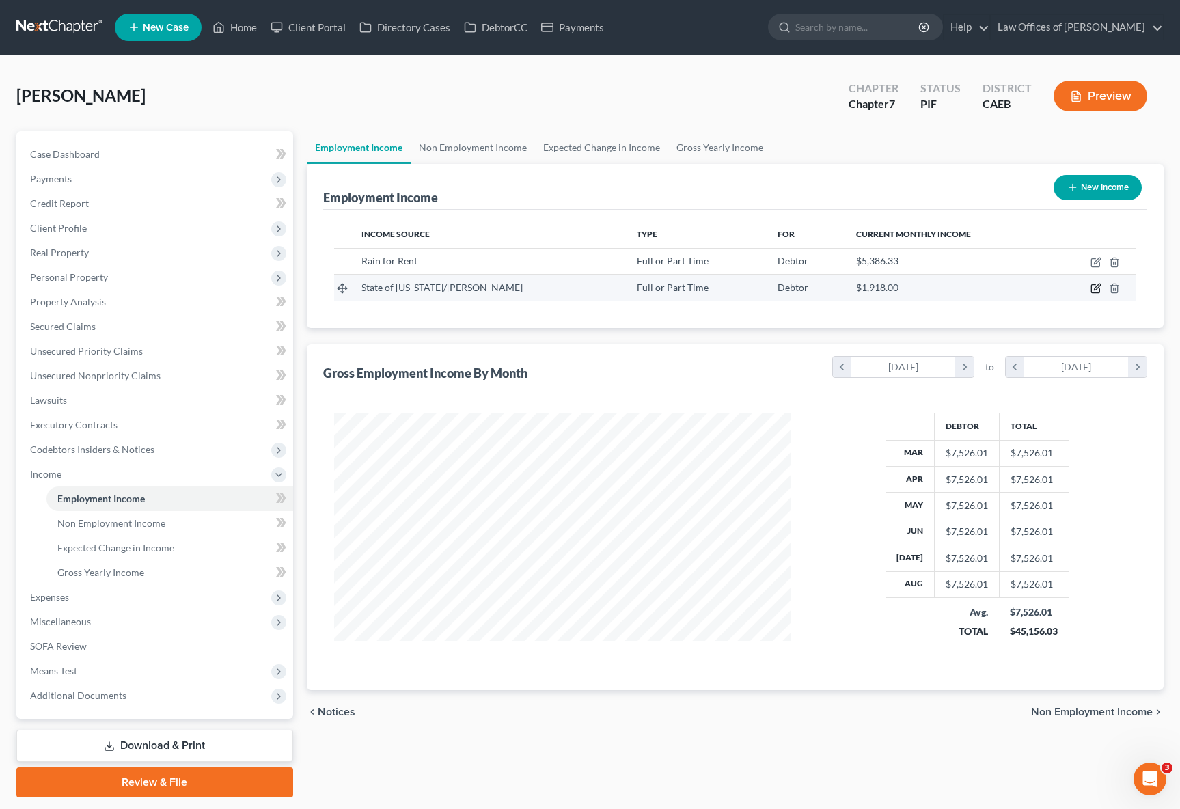
click at [1095, 288] on icon "button" at bounding box center [1096, 288] width 11 height 11
select select "0"
select select "4"
select select "1"
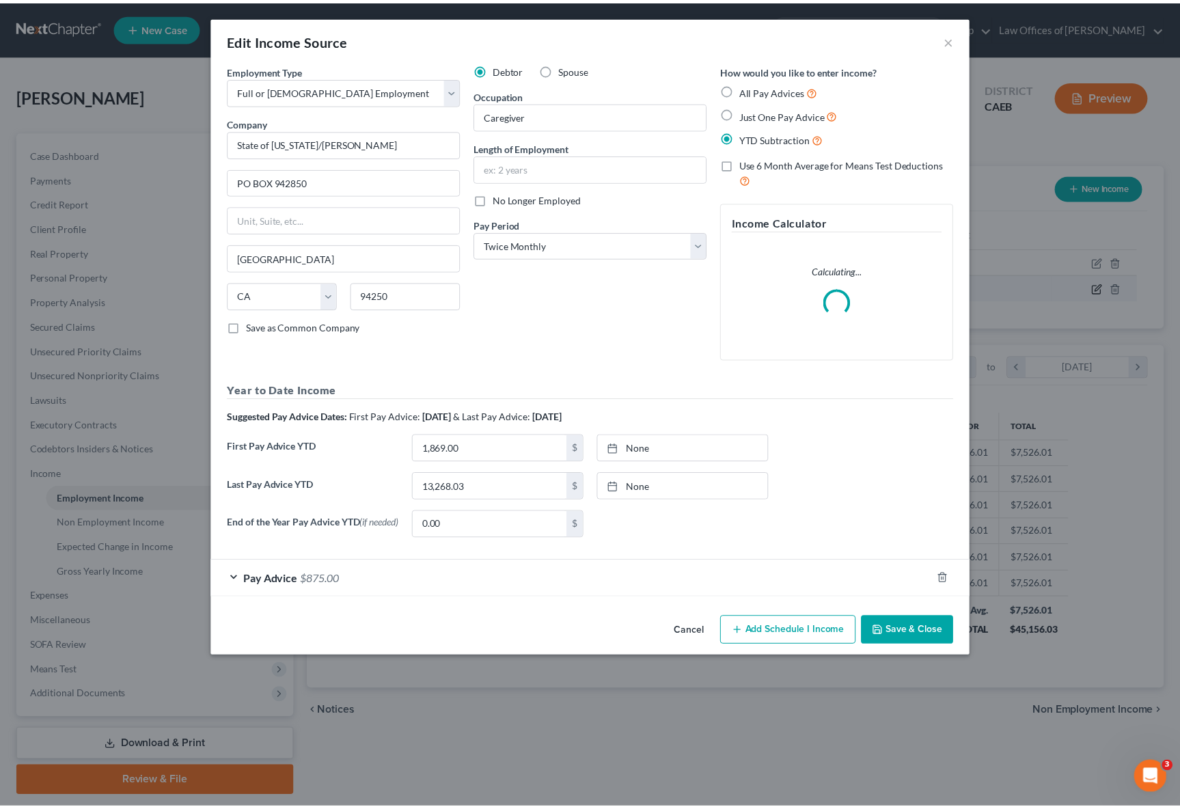
scroll to position [245, 489]
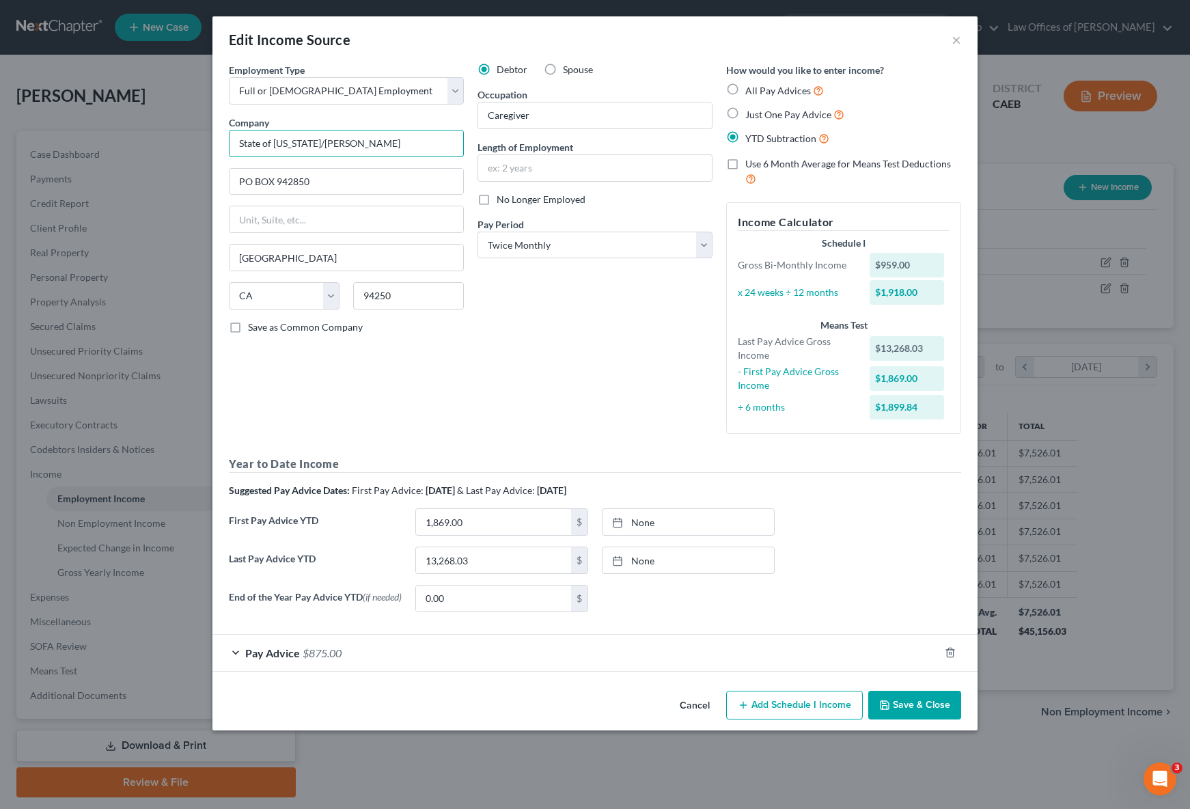
click at [415, 146] on input "State of [US_STATE]/[PERSON_NAME]" at bounding box center [346, 143] width 235 height 27
click at [478, 528] on input "1,869.00" at bounding box center [493, 522] width 155 height 26
type input "3,767.88"
click at [480, 562] on input "13,268.03" at bounding box center [493, 560] width 155 height 26
type input "15,188.04"
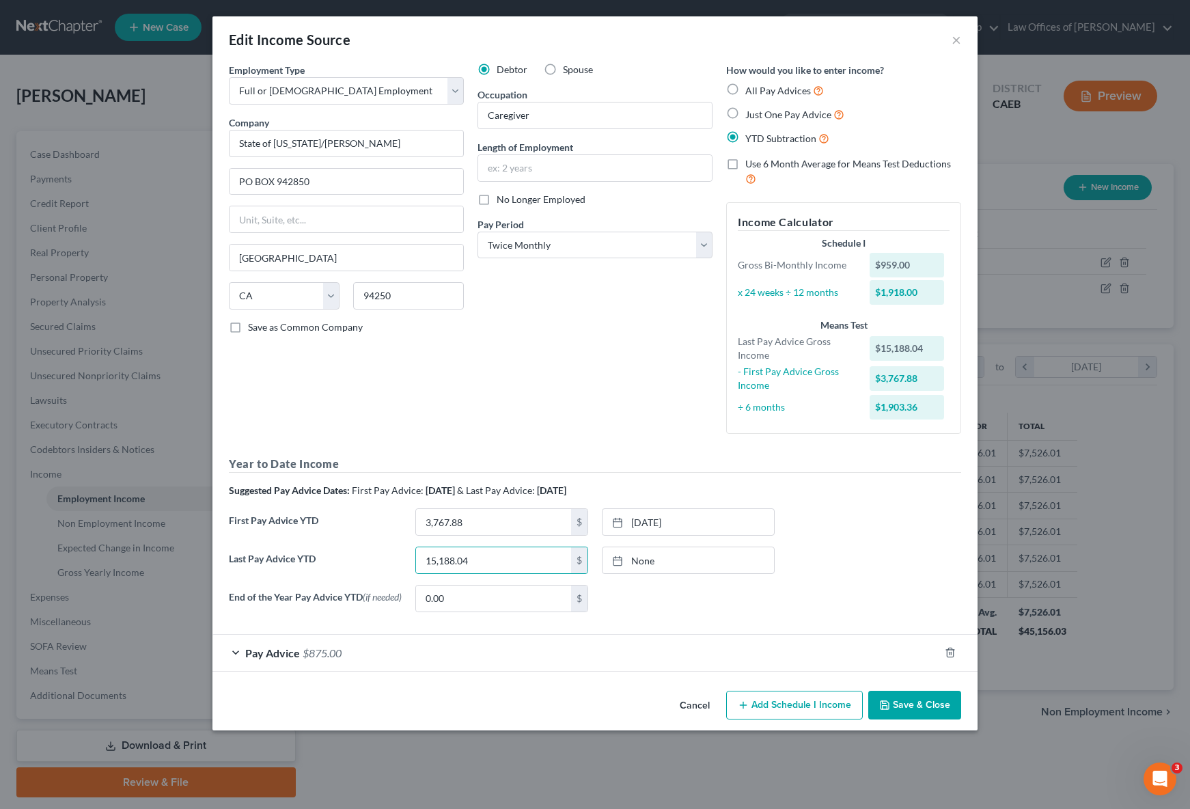
click at [919, 705] on button "Save & Close" at bounding box center [915, 705] width 93 height 29
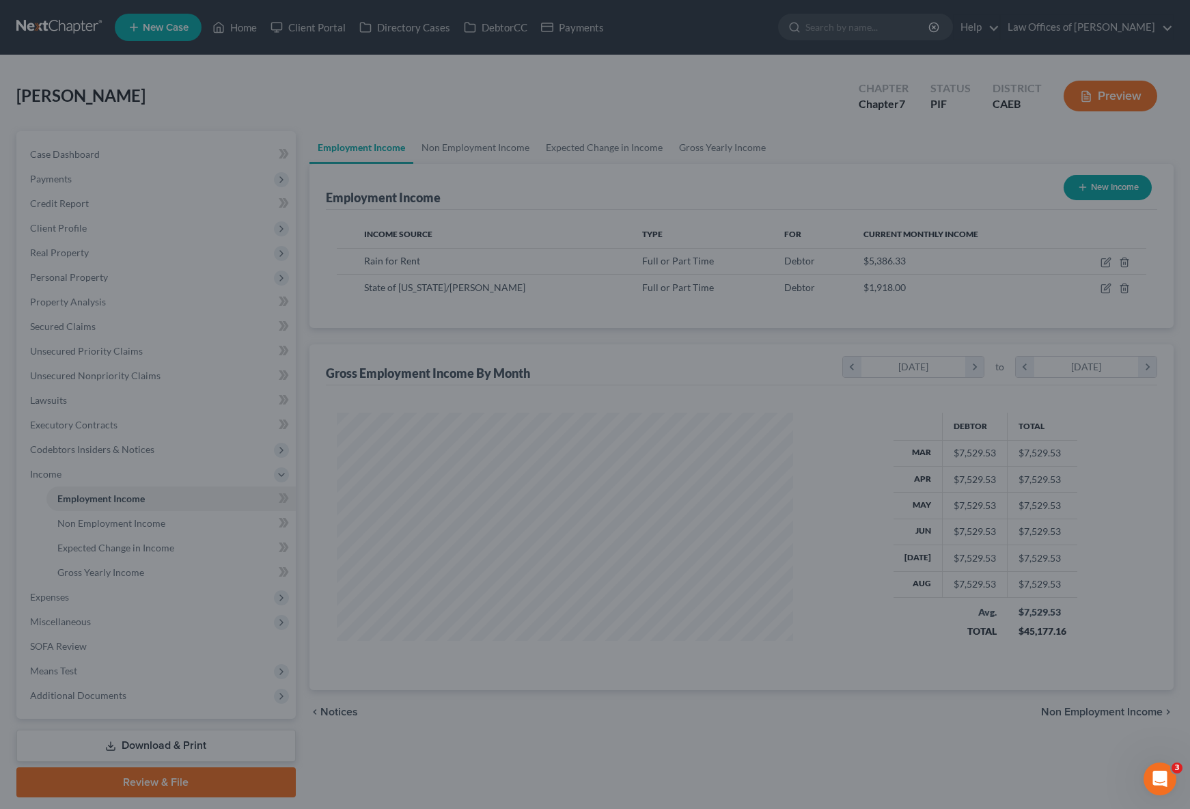
scroll to position [683117, 682878]
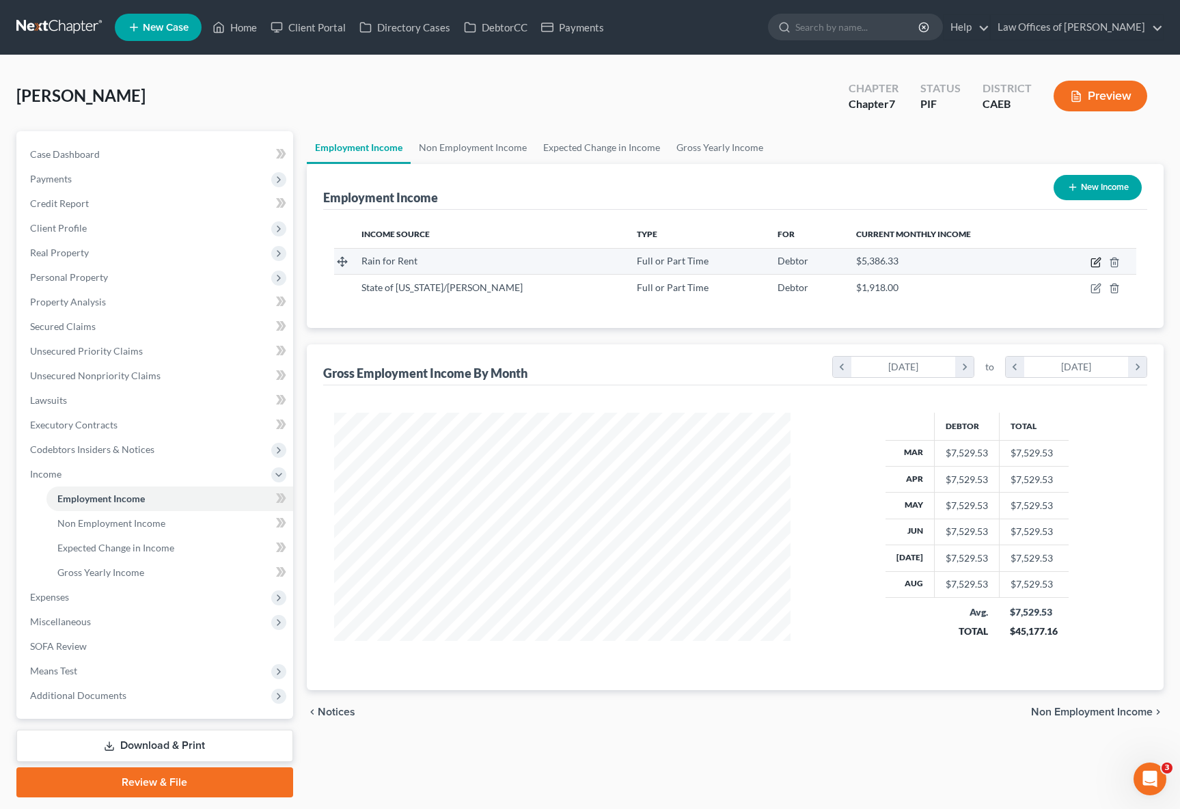
click at [1095, 260] on icon "button" at bounding box center [1096, 262] width 11 height 11
select select "0"
select select "4"
select select "3"
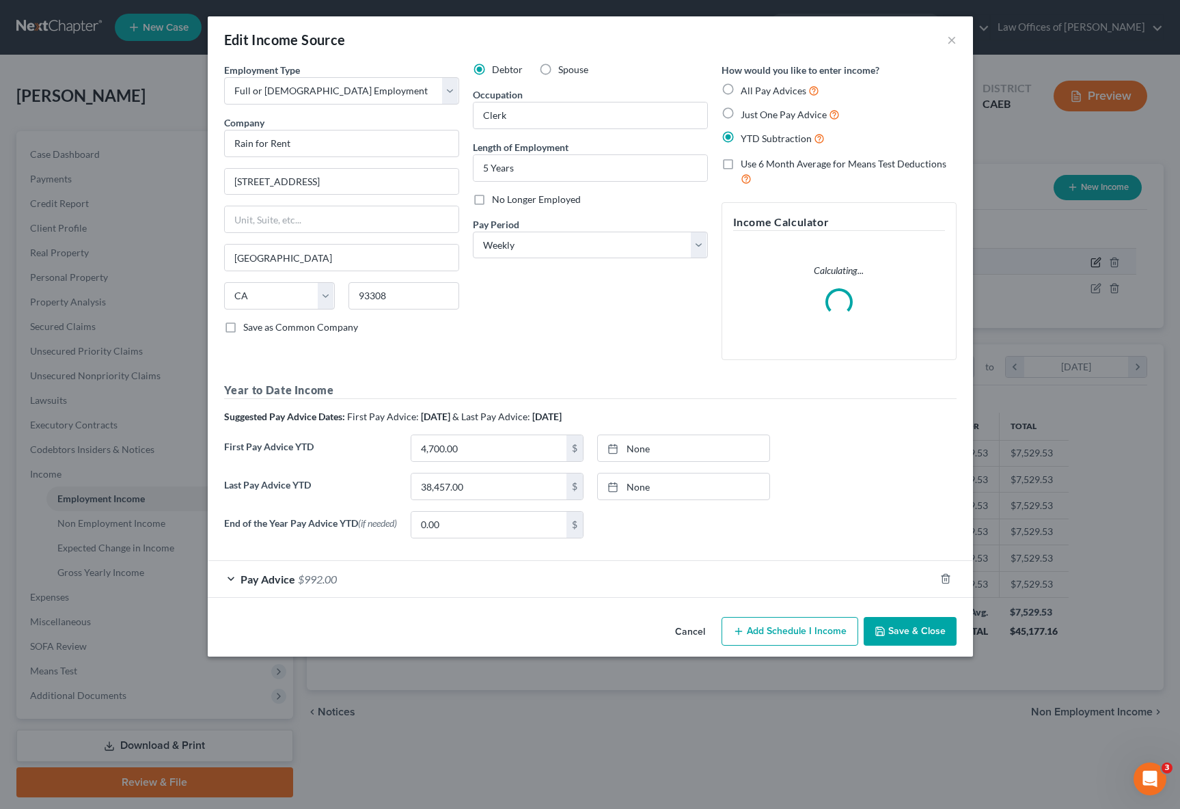
scroll to position [245, 489]
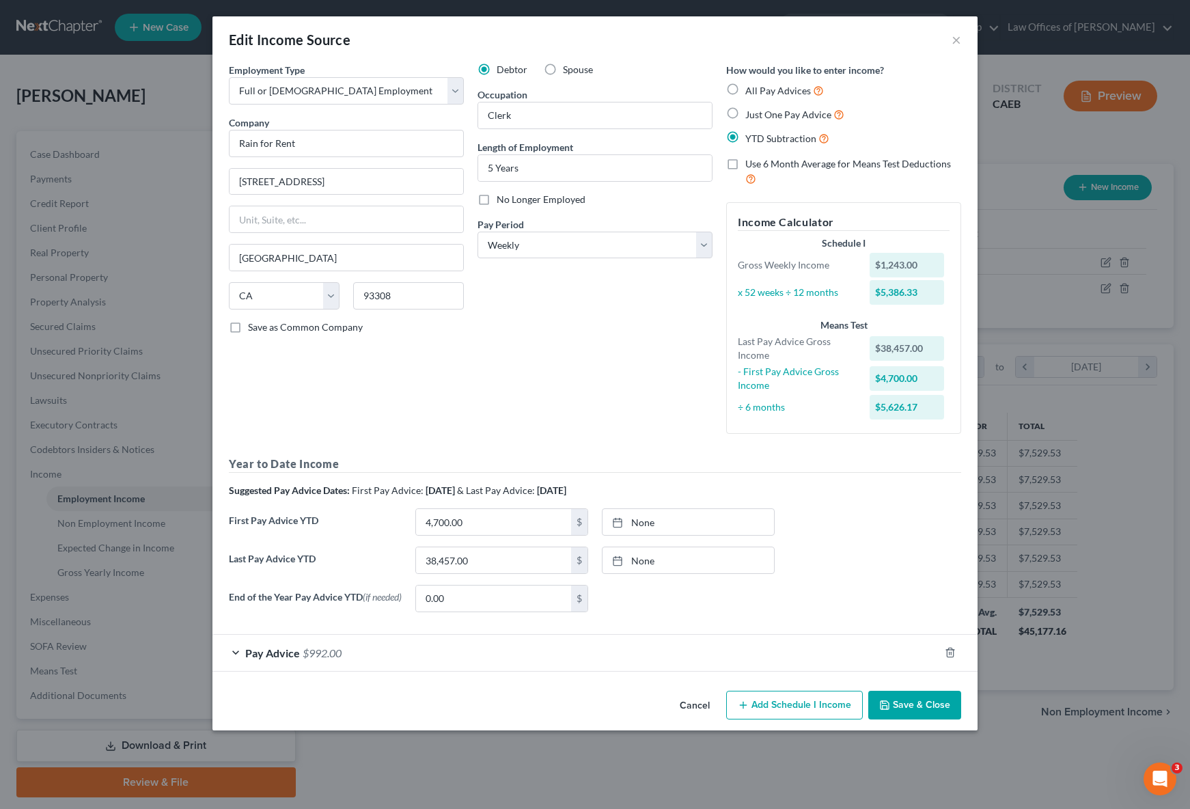
click at [935, 706] on button "Save & Close" at bounding box center [915, 705] width 93 height 29
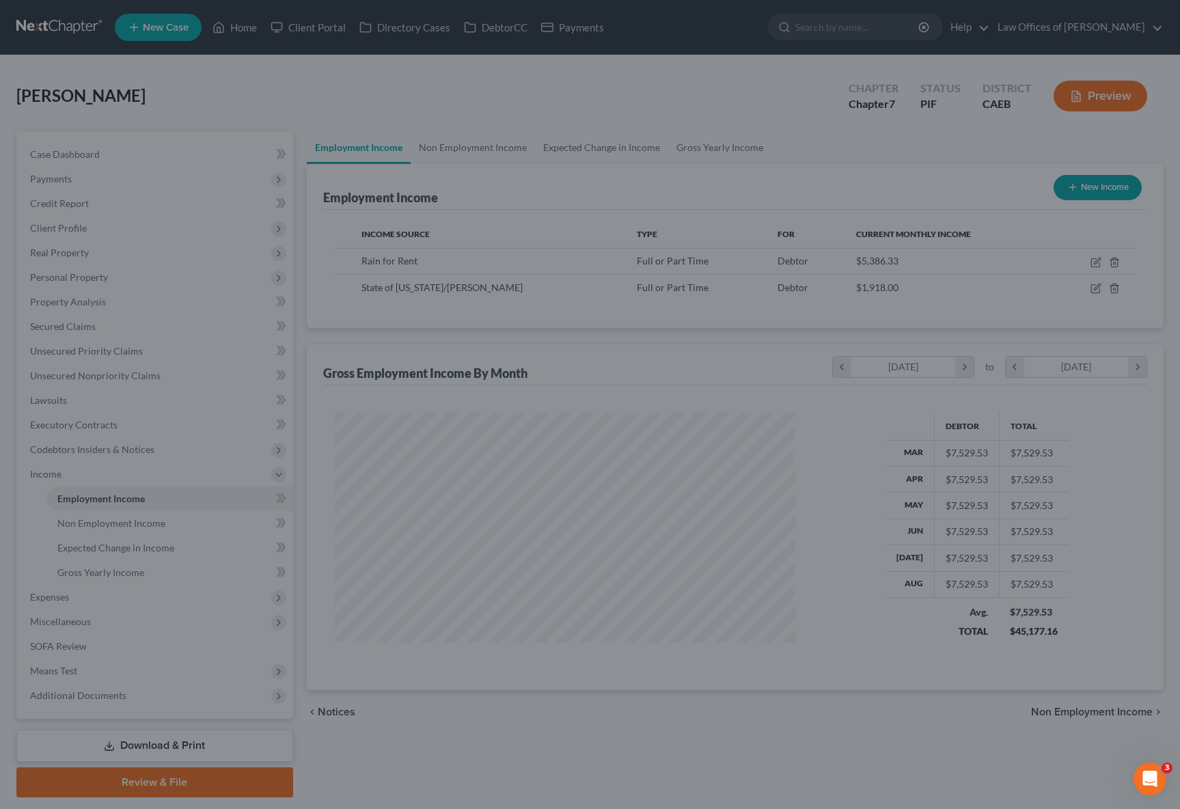
scroll to position [683117, 682878]
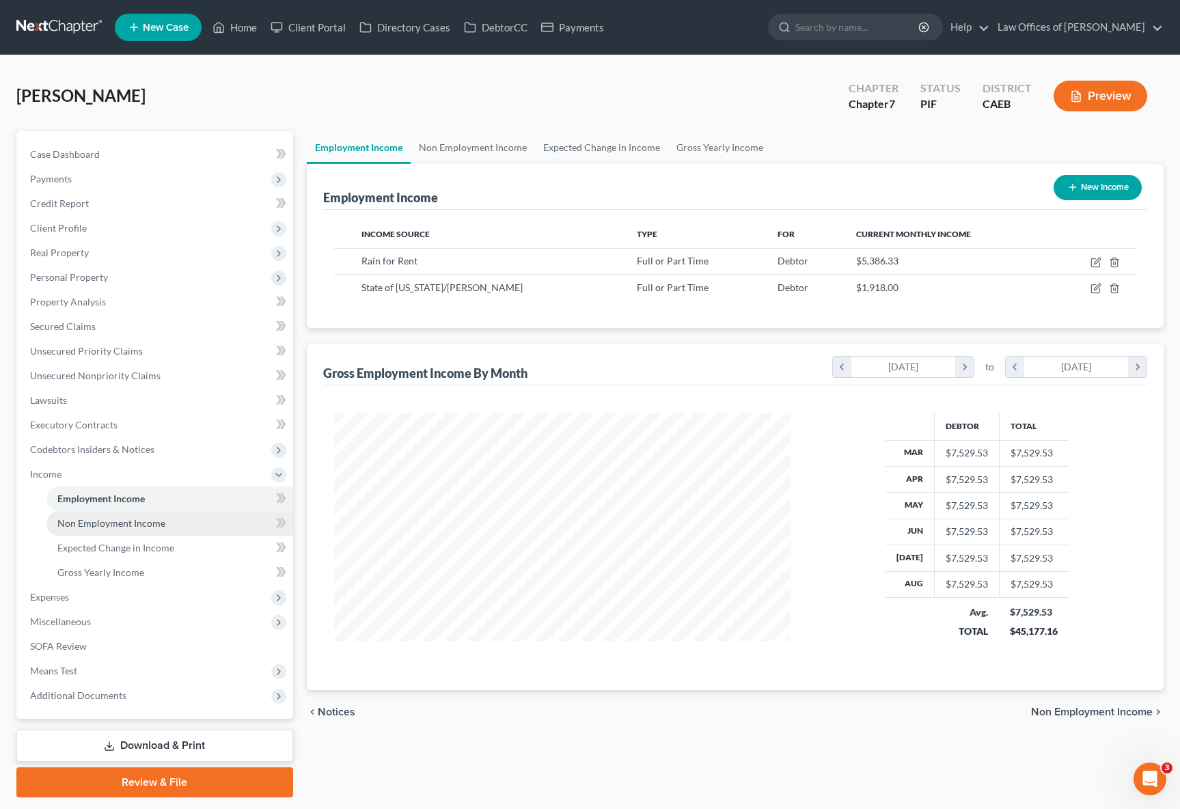
click at [142, 526] on span "Non Employment Income" at bounding box center [111, 523] width 108 height 12
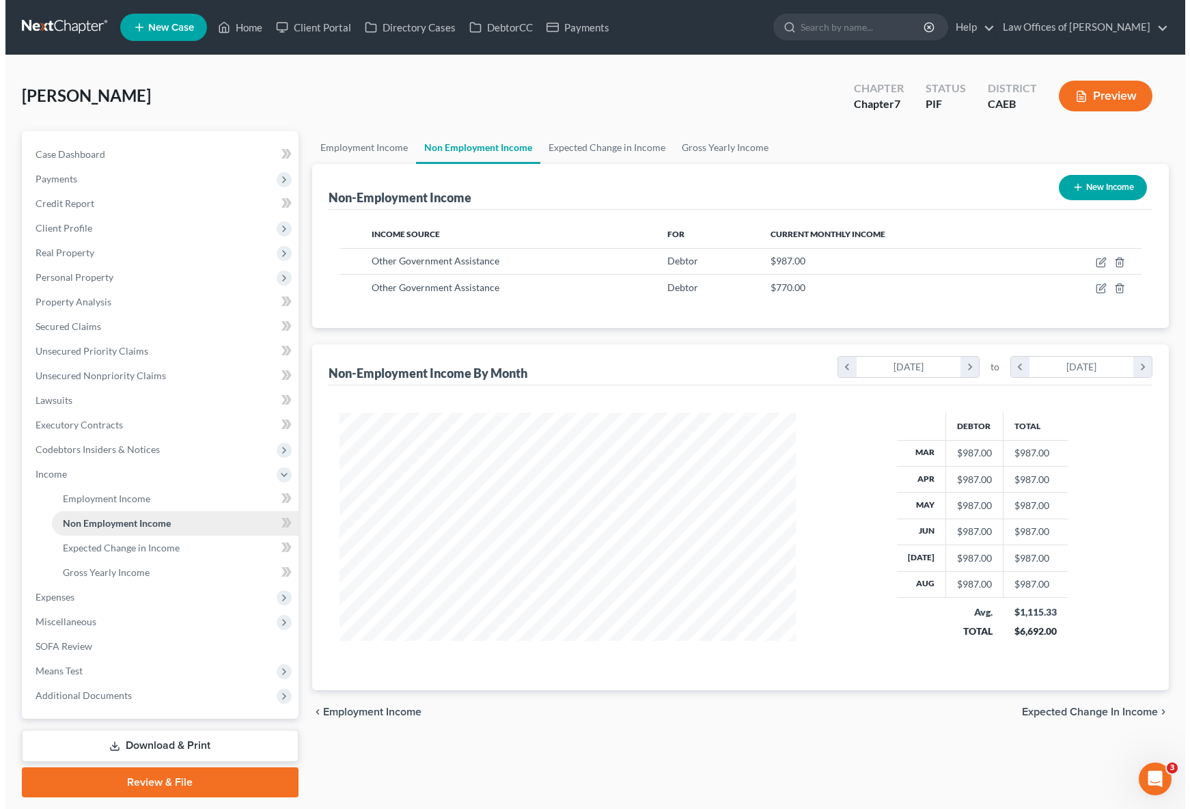
scroll to position [245, 484]
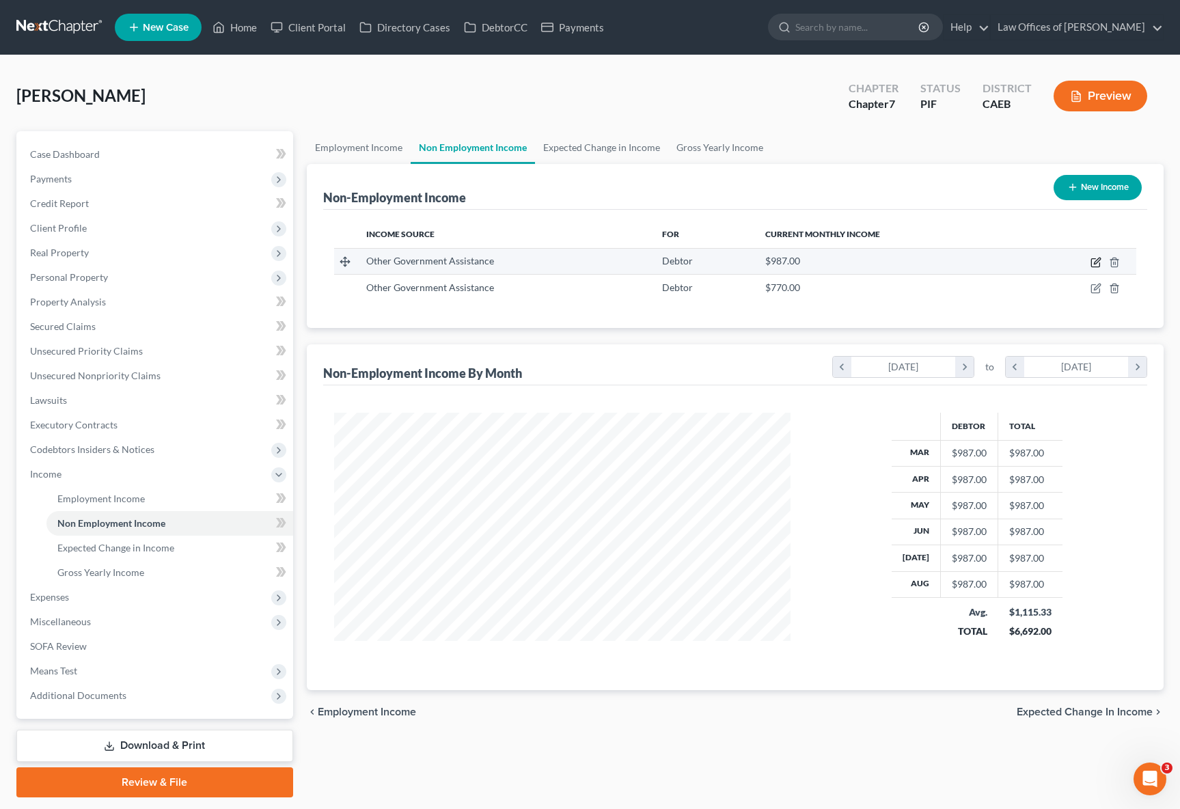
click at [1095, 262] on icon "button" at bounding box center [1096, 262] width 11 height 11
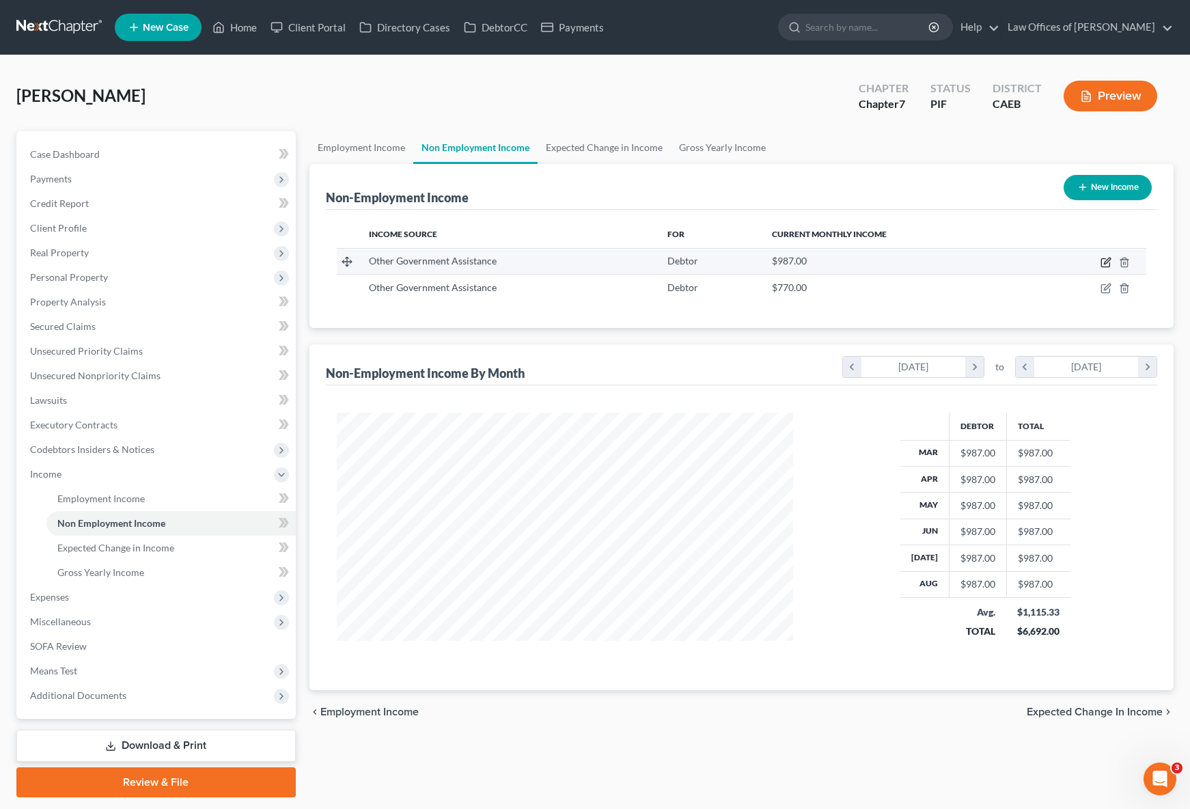
select select "5"
select select "0"
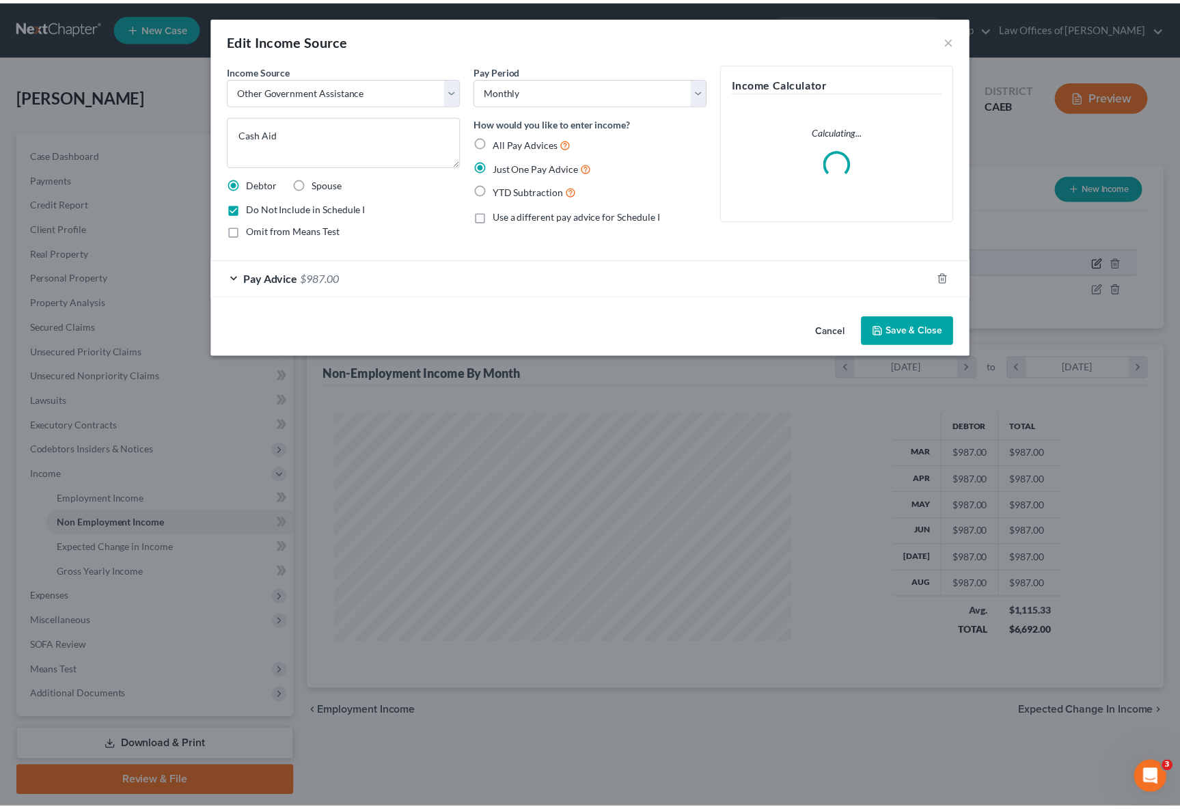
scroll to position [245, 489]
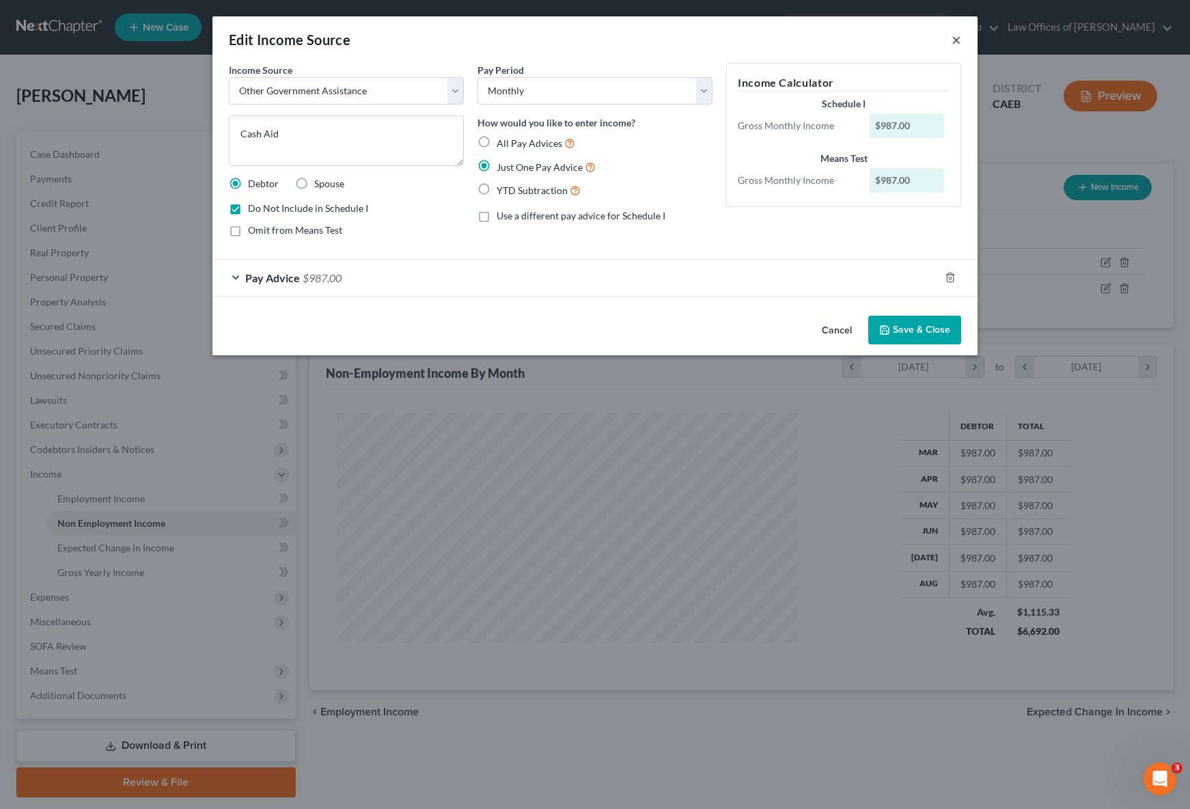
click at [957, 41] on button "×" at bounding box center [957, 39] width 10 height 16
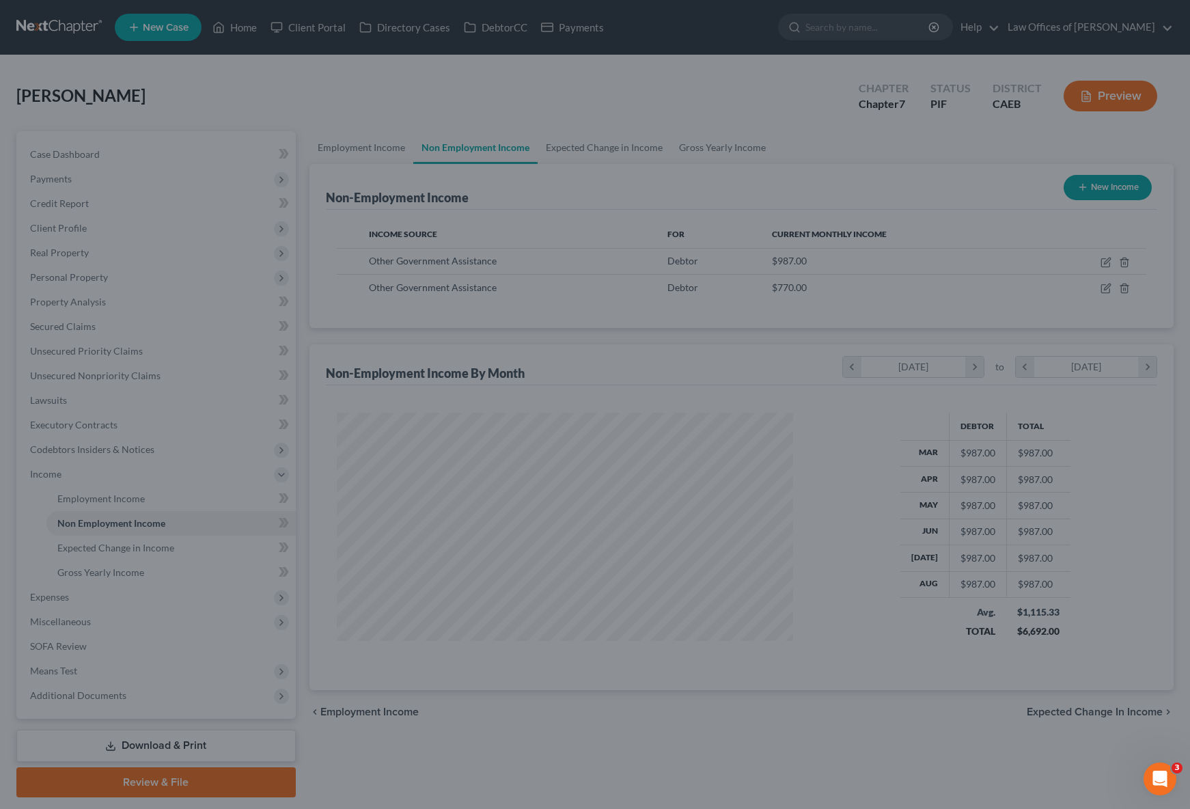
scroll to position [683117, 682878]
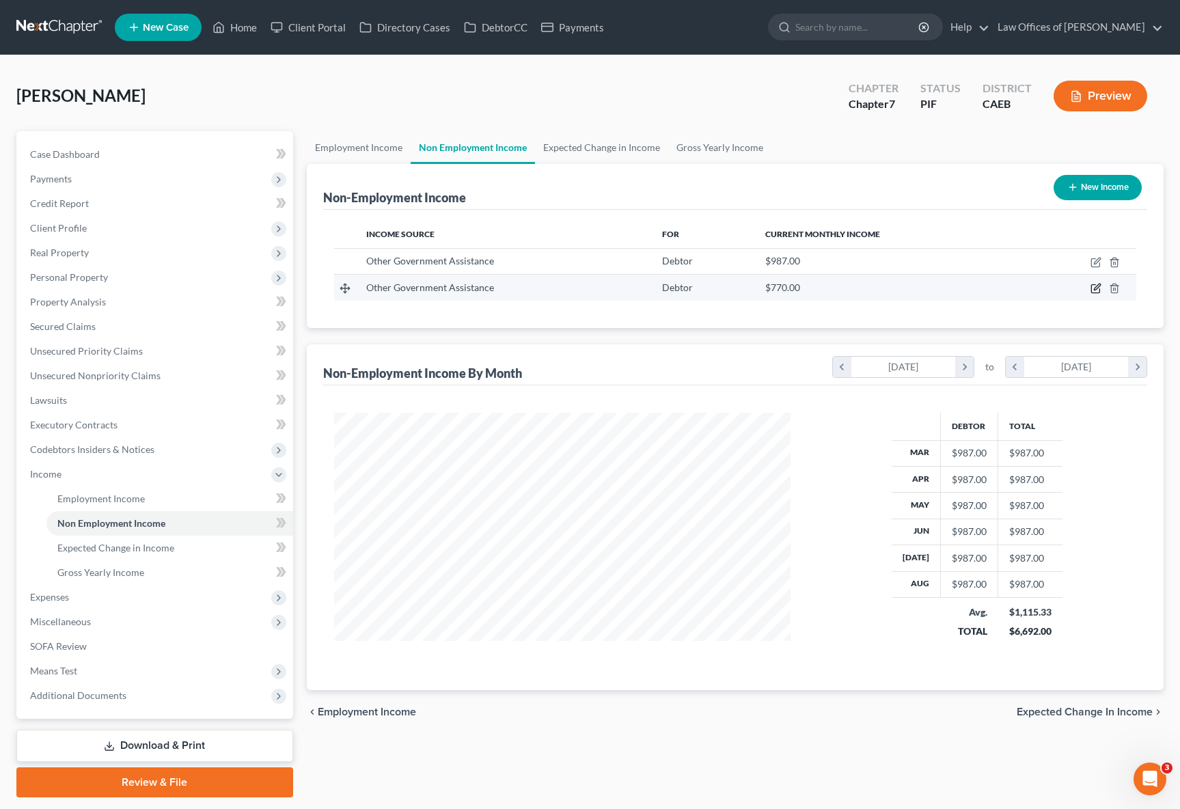
click at [1097, 290] on icon "button" at bounding box center [1096, 288] width 11 height 11
select select "5"
select select "0"
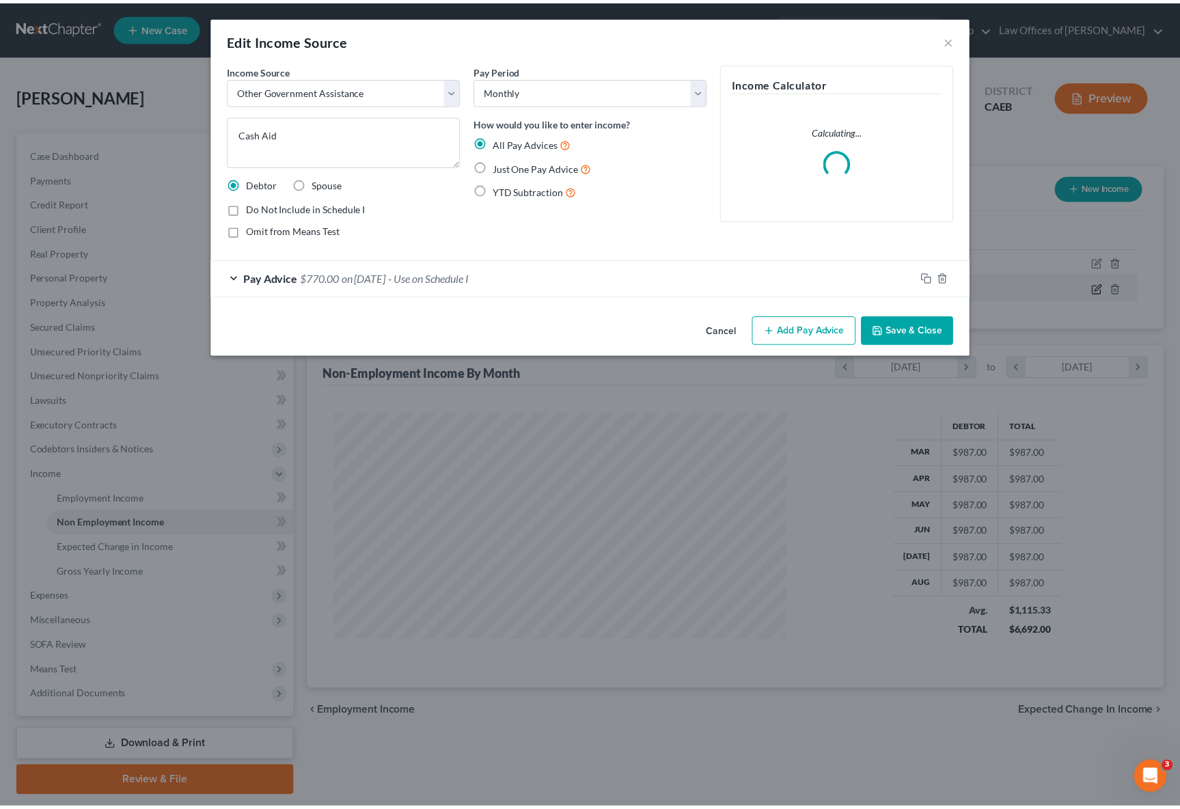
scroll to position [245, 489]
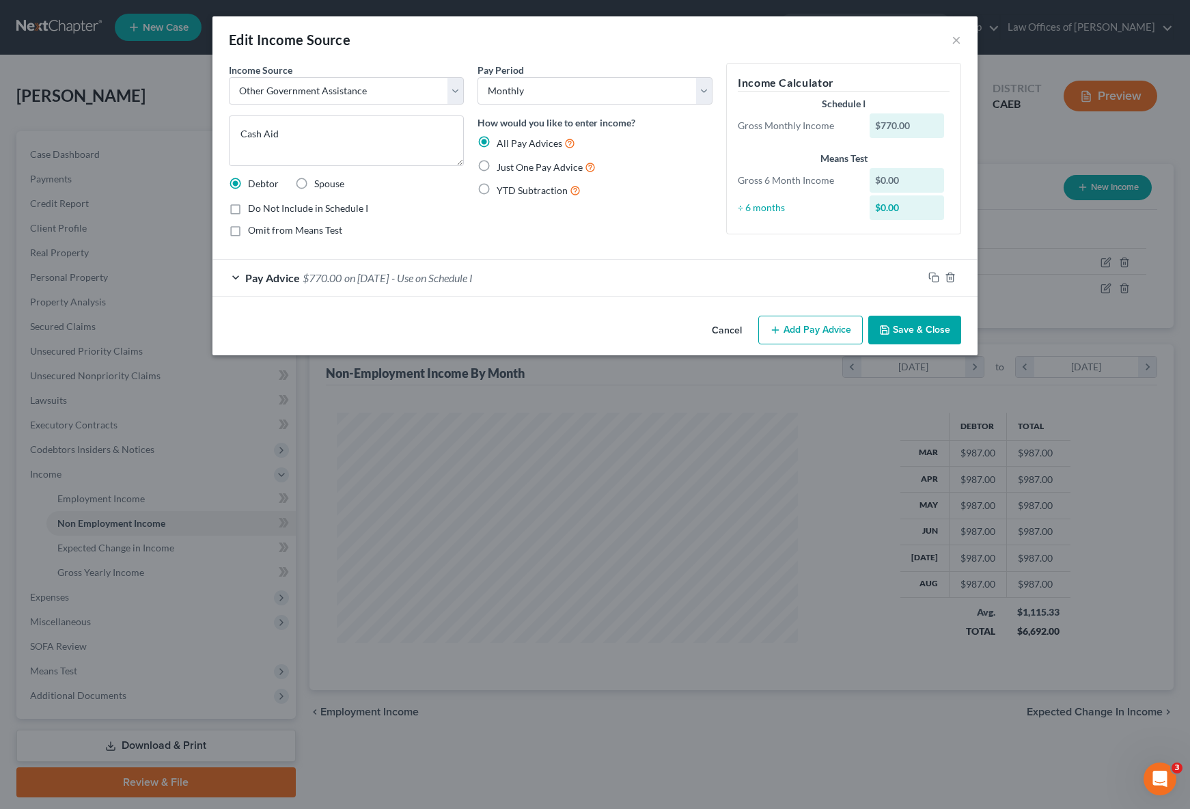
click at [904, 330] on button "Save & Close" at bounding box center [915, 330] width 93 height 29
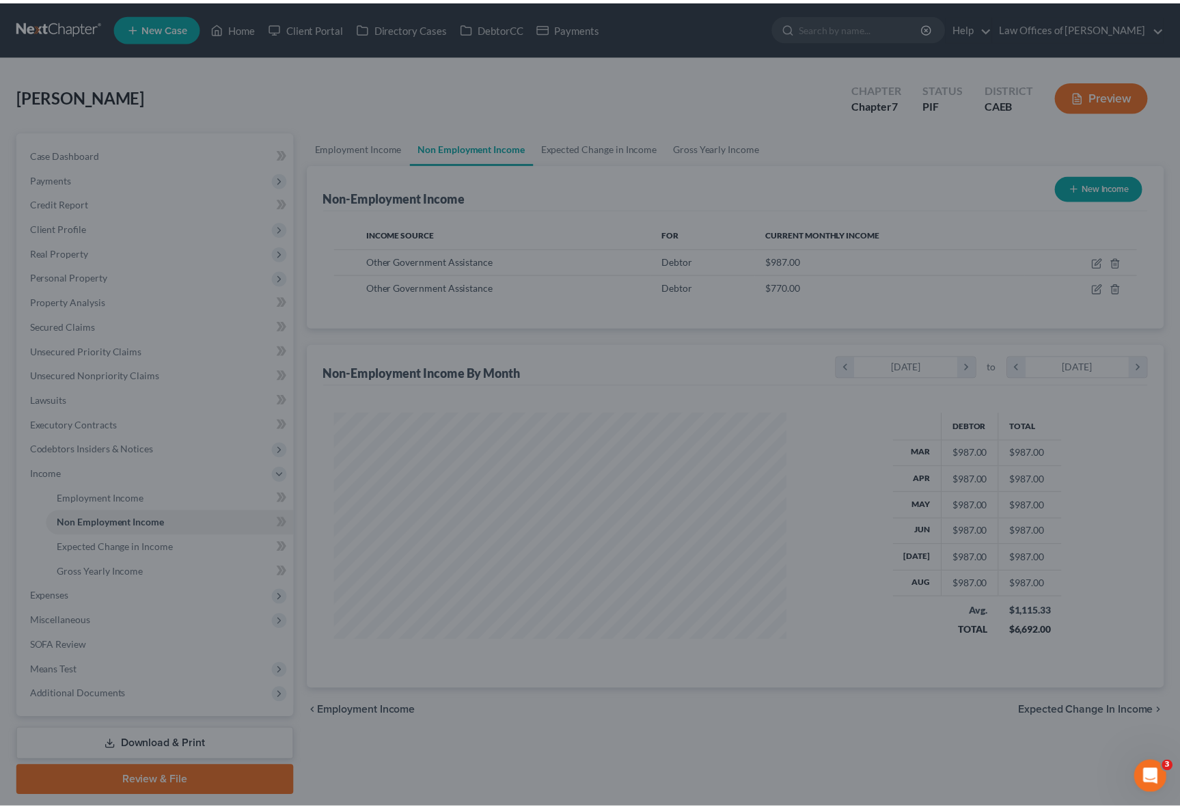
scroll to position [683117, 682878]
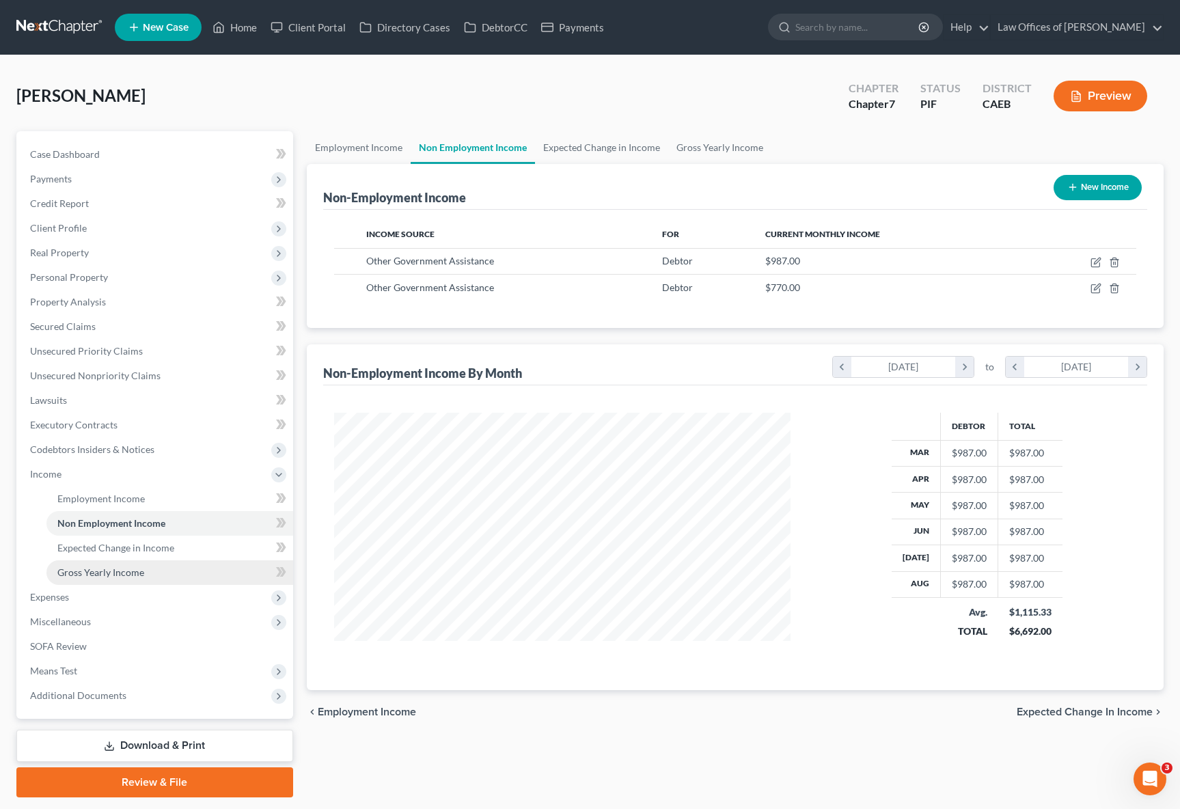
click at [130, 573] on span "Gross Yearly Income" at bounding box center [100, 573] width 87 height 12
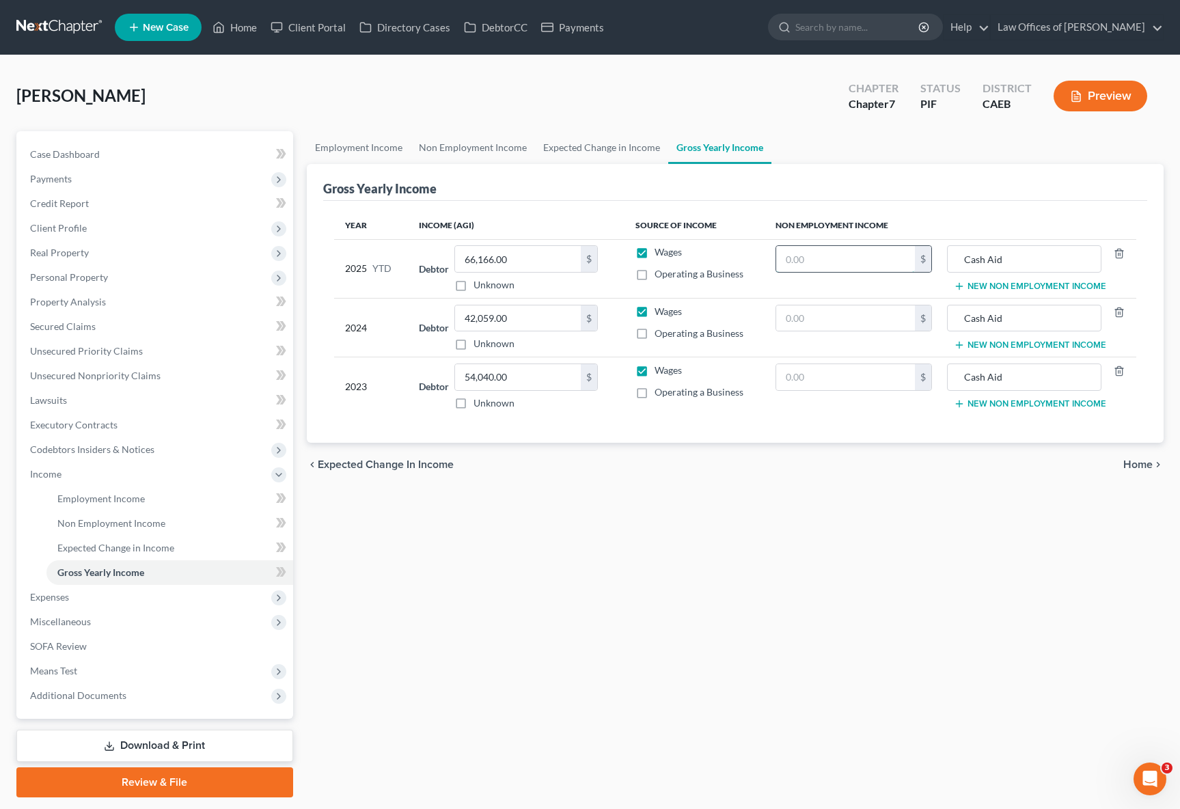
click at [840, 260] on input "text" at bounding box center [845, 259] width 139 height 26
type input "7,896."
click at [866, 316] on input "text" at bounding box center [845, 318] width 139 height 26
